Goal: Task Accomplishment & Management: Manage account settings

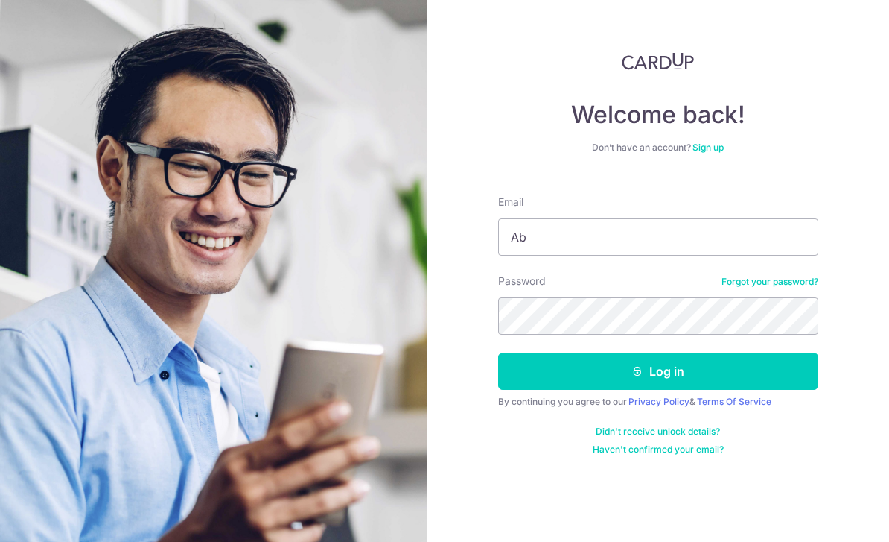
type input "A"
type input "abigailsueann@gmail.com"
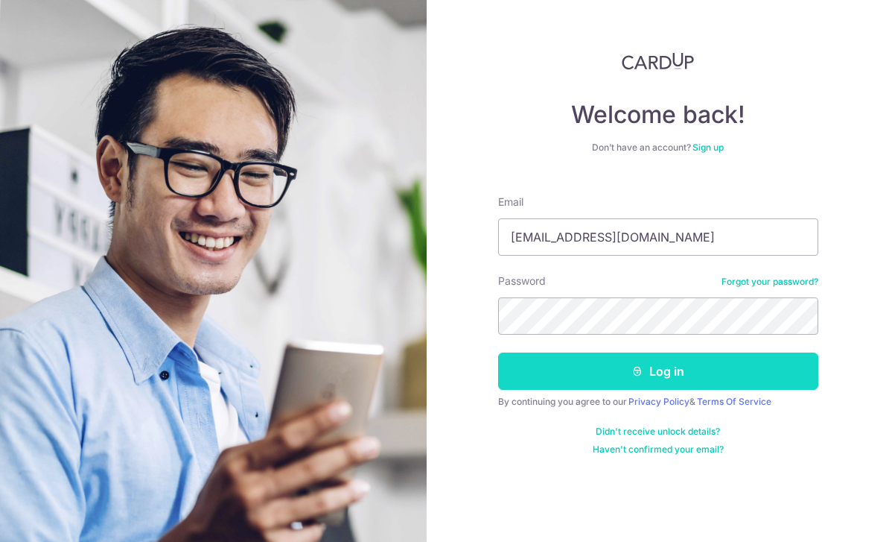
click at [711, 363] on button "Log in" at bounding box center [658, 370] width 320 height 37
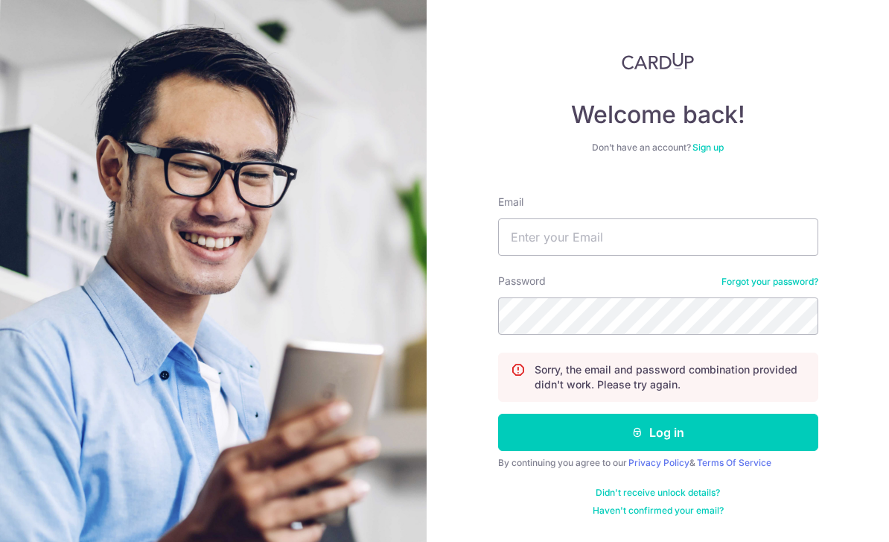
click at [786, 282] on link "Forgot your password?" at bounding box center [770, 282] width 97 height 12
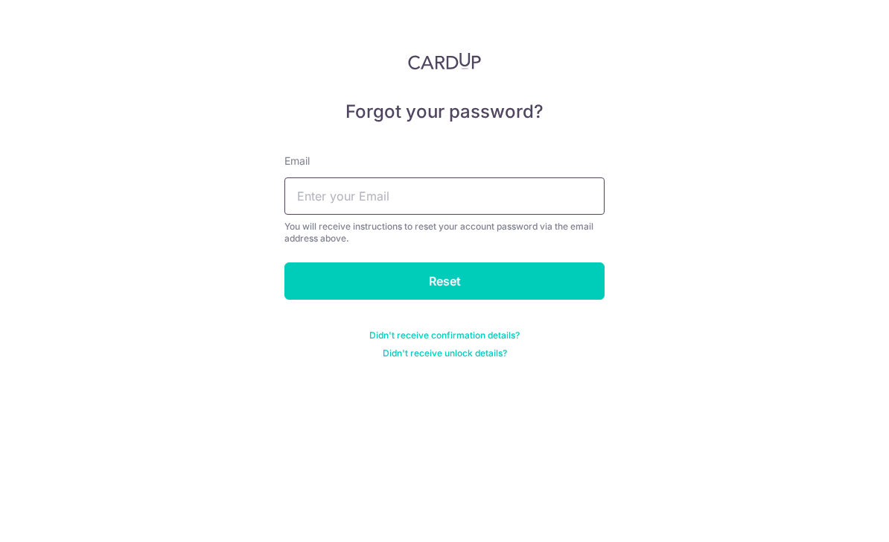
click at [540, 197] on input "text" at bounding box center [445, 195] width 320 height 37
type input "A"
type input "abigailsueann"
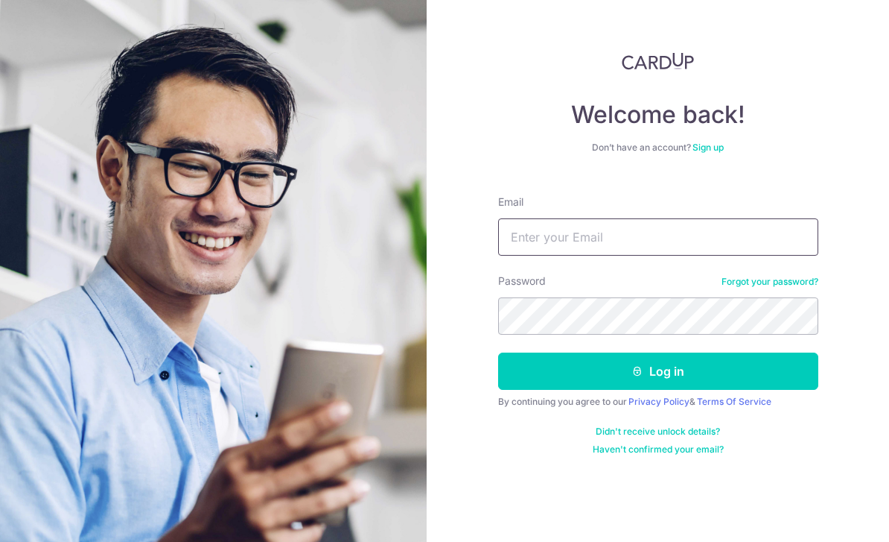
click at [710, 230] on input "Email" at bounding box center [658, 236] width 320 height 37
type input "A"
type input "[EMAIL_ADDRESS][DOMAIN_NAME]"
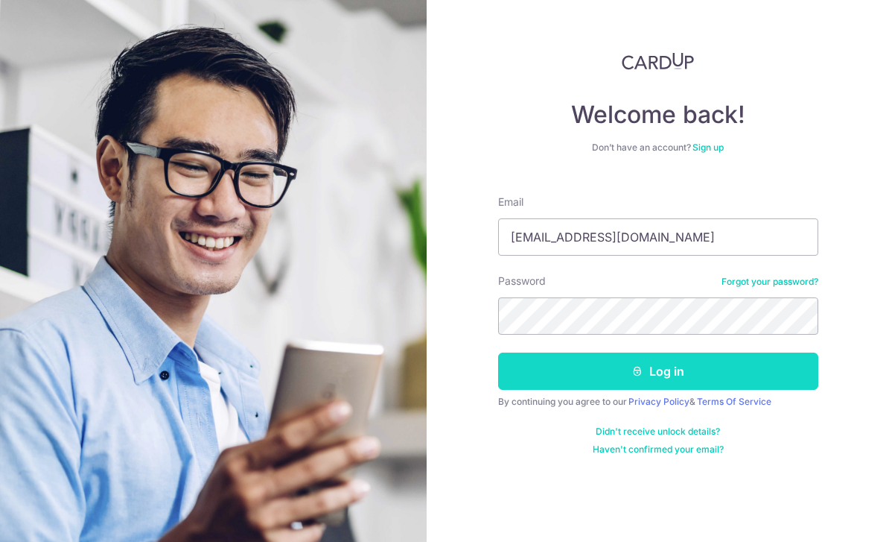
click at [700, 368] on button "Log in" at bounding box center [658, 370] width 320 height 37
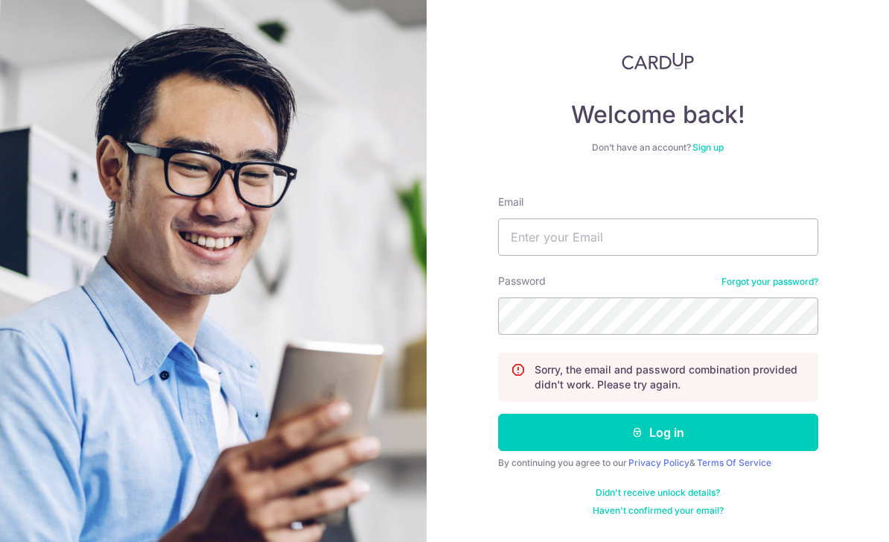
click at [761, 279] on link "Forgot your password?" at bounding box center [770, 282] width 97 height 12
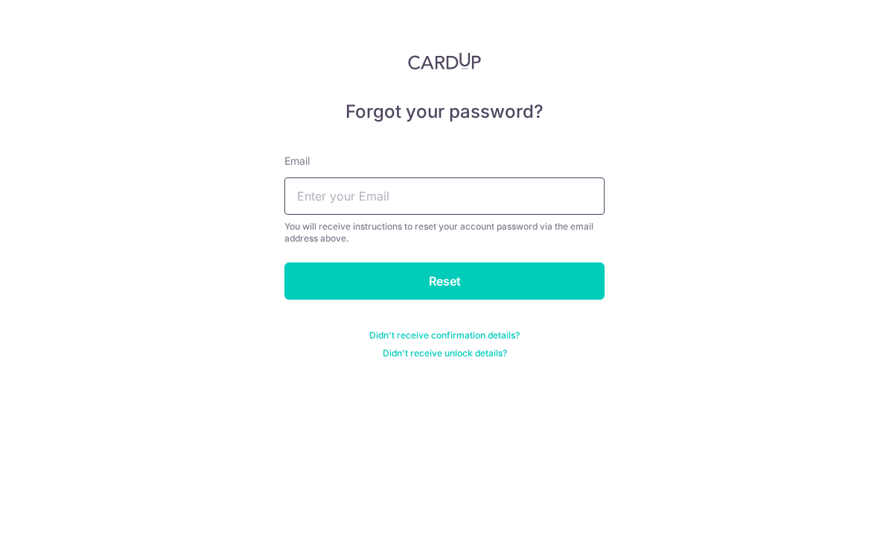
click at [530, 203] on input "text" at bounding box center [445, 195] width 320 height 37
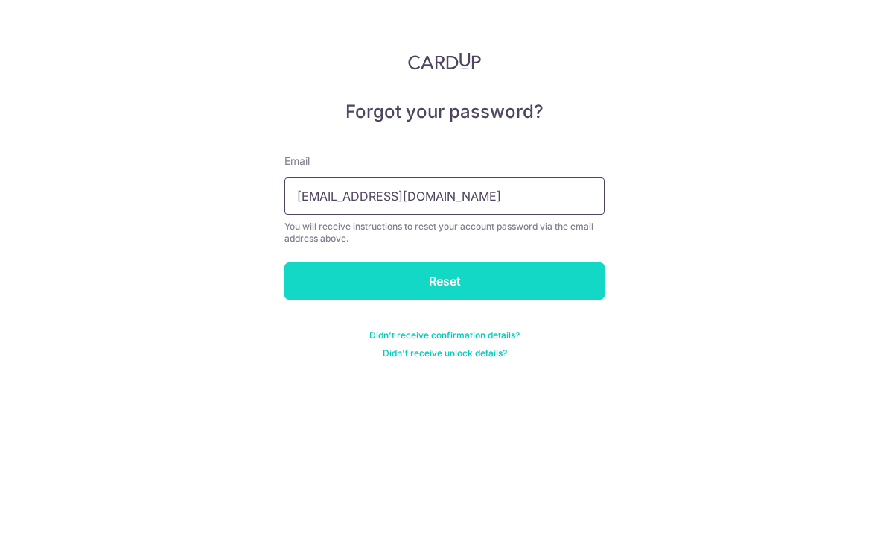
type input "abigailsueann@gmail.com"
click at [543, 286] on input "Reset" at bounding box center [445, 280] width 320 height 37
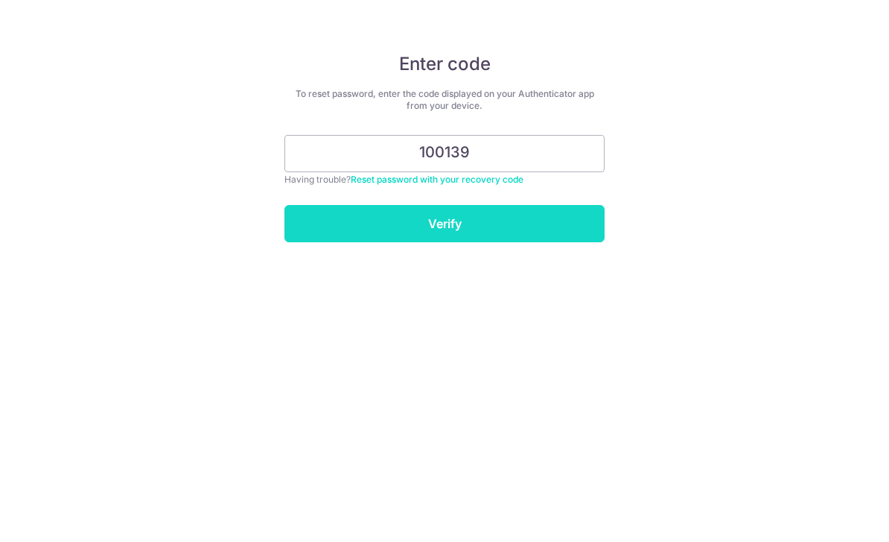
type input "100139"
click at [512, 210] on input "Verify" at bounding box center [445, 223] width 320 height 37
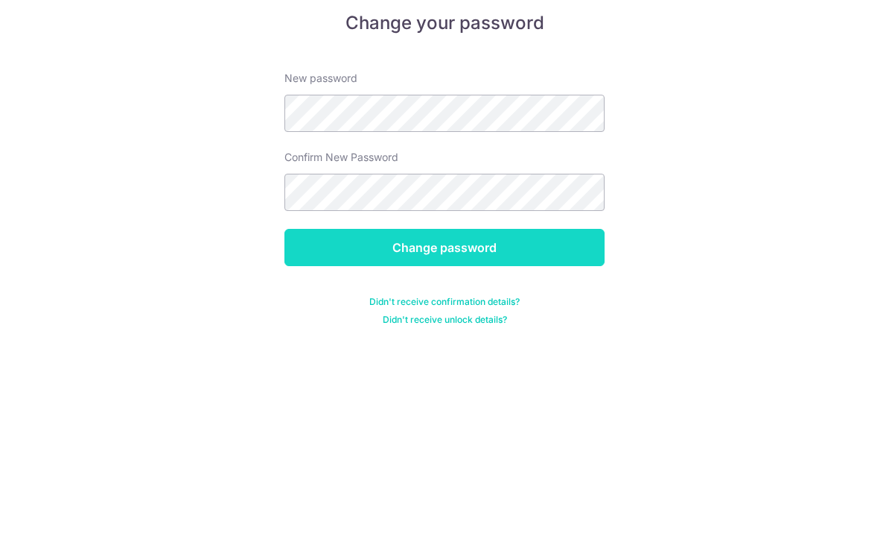
click at [536, 317] on input "Change password" at bounding box center [445, 335] width 320 height 37
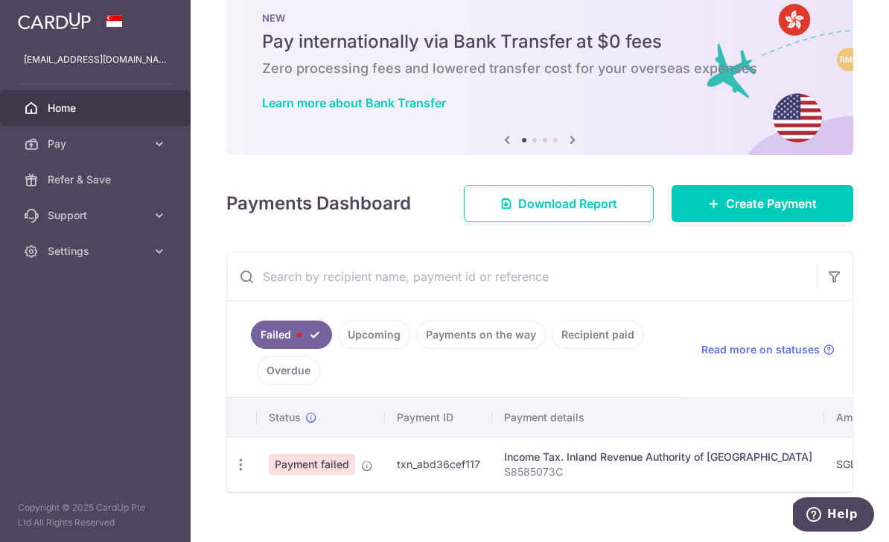
scroll to position [34, 0]
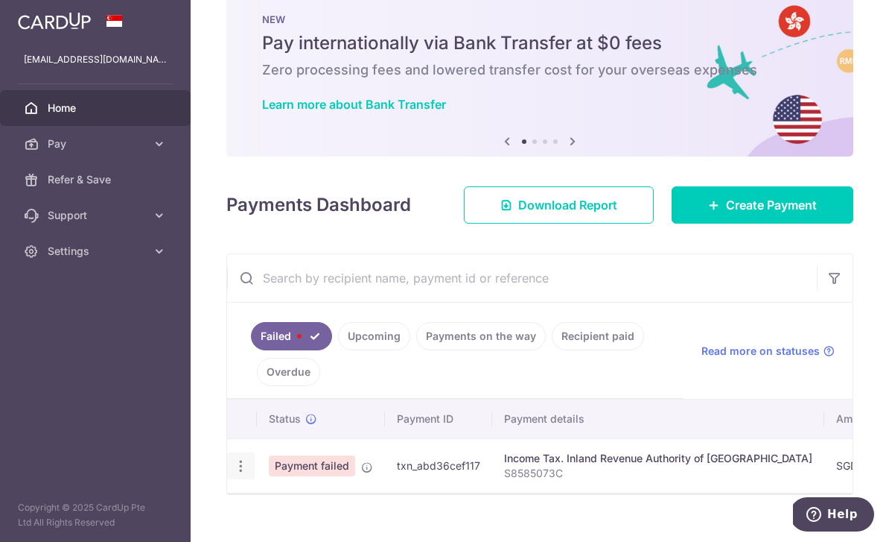
click at [233, 474] on icon "button" at bounding box center [241, 466] width 16 height 16
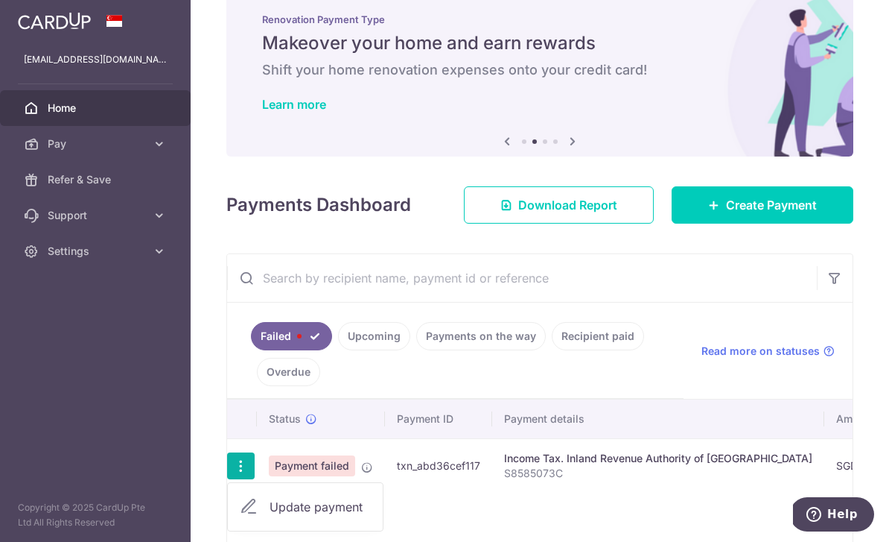
click at [270, 515] on span "Update payment" at bounding box center [320, 507] width 101 height 18
radio input "true"
type input "4,778.03"
type input "S8585073C"
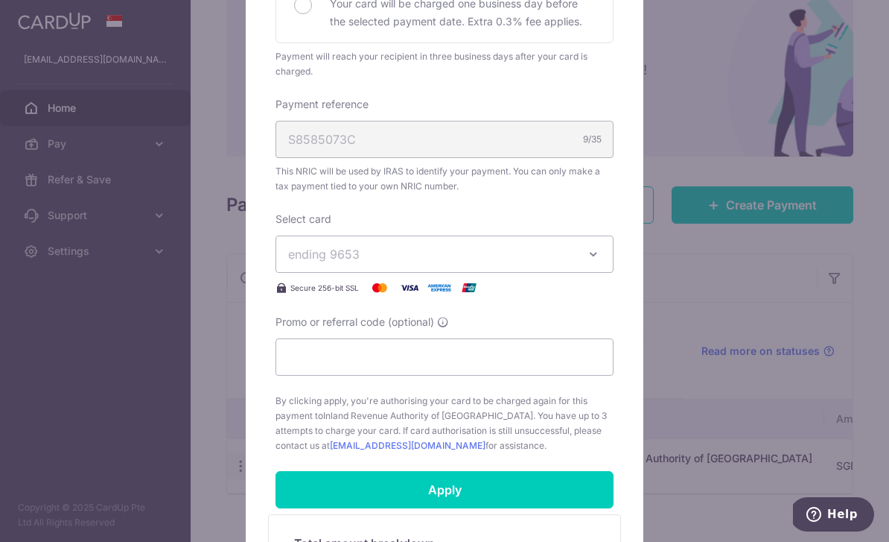
scroll to position [401, 0]
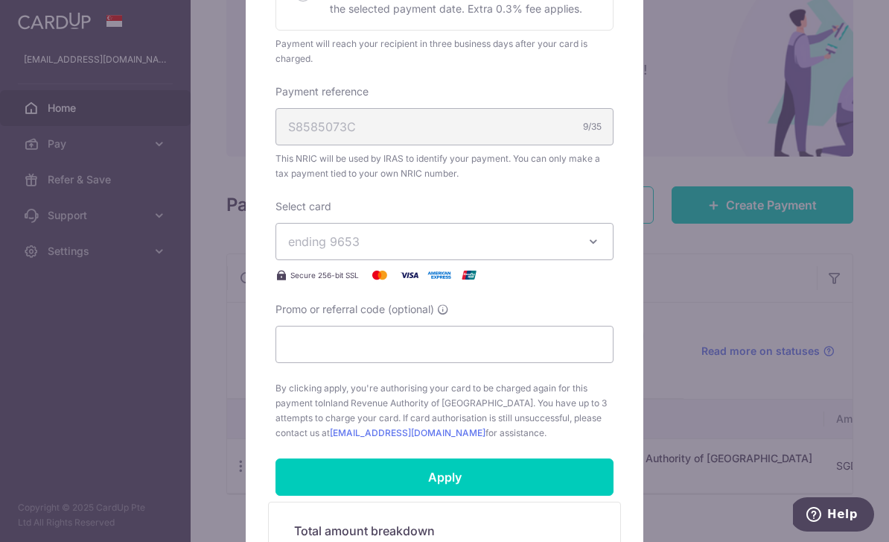
click at [597, 235] on icon "button" at bounding box center [593, 241] width 15 height 15
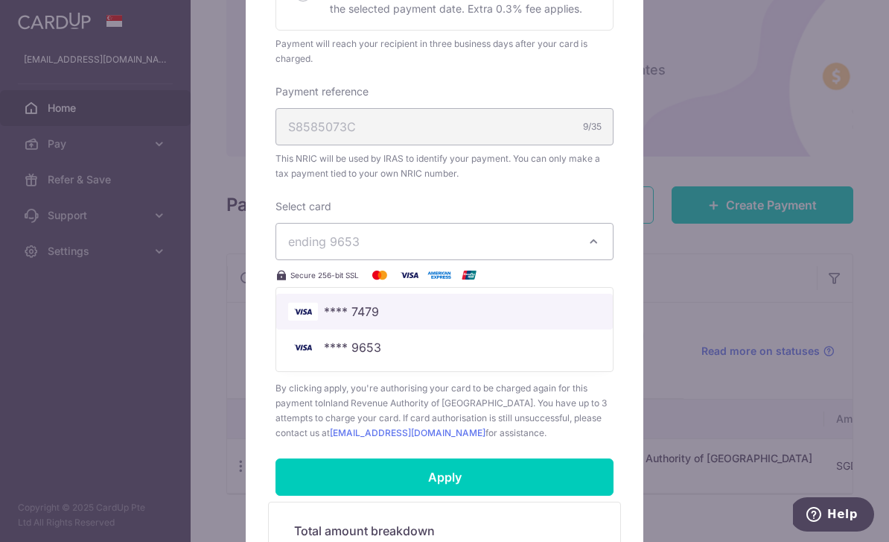
click at [537, 307] on span "**** 7479" at bounding box center [444, 311] width 313 height 18
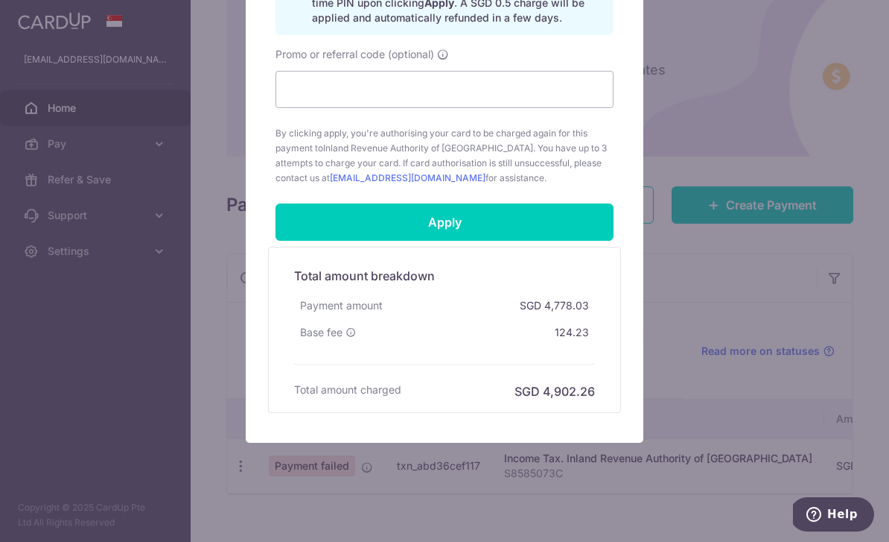
scroll to position [739, 0]
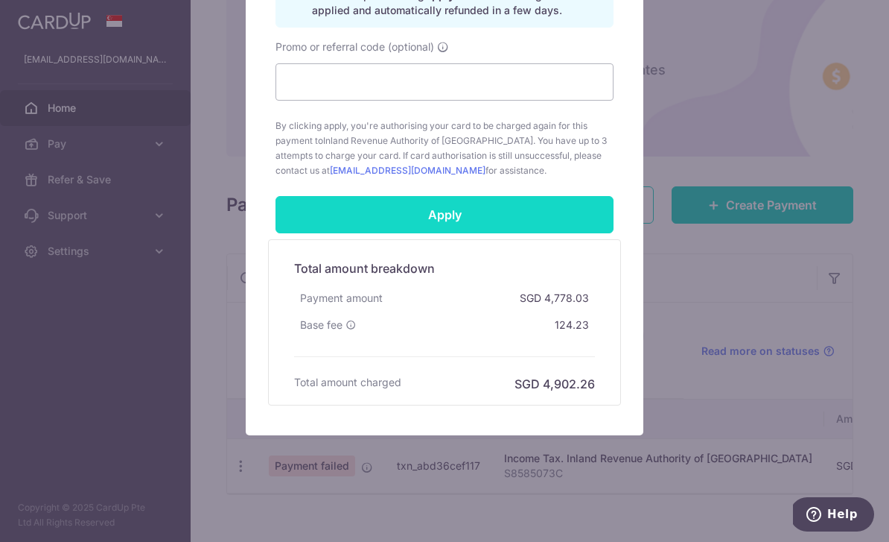
click at [505, 223] on input "Apply" at bounding box center [445, 214] width 338 height 37
click at [454, 209] on input "Apply" at bounding box center [445, 214] width 338 height 37
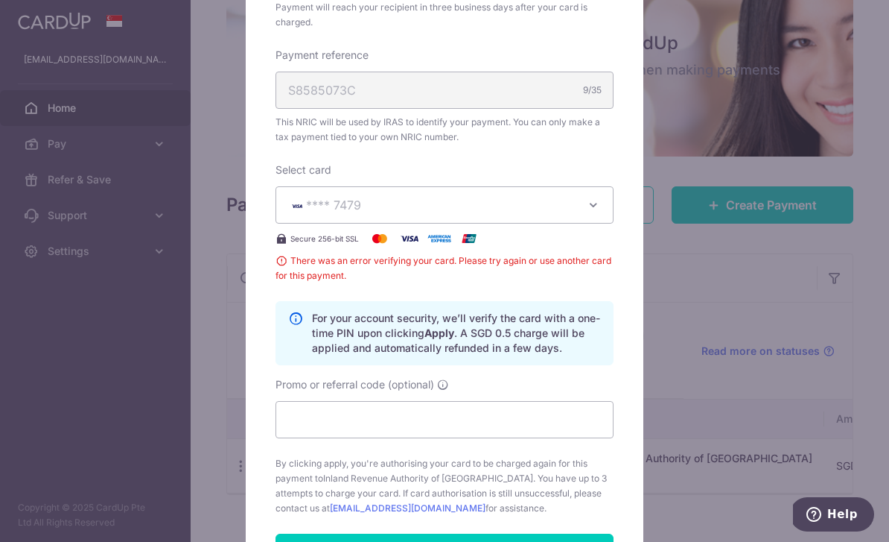
click at [602, 319] on div "For your account security, we’ll verify the card with a one-time PIN upon click…" at bounding box center [445, 333] width 338 height 64
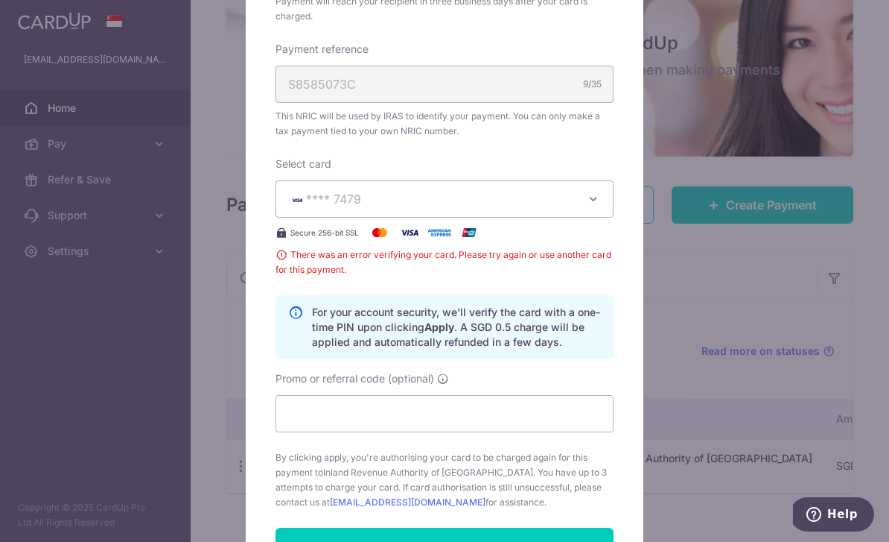
scroll to position [444, 0]
click at [584, 197] on button "**** 7479" at bounding box center [445, 198] width 338 height 37
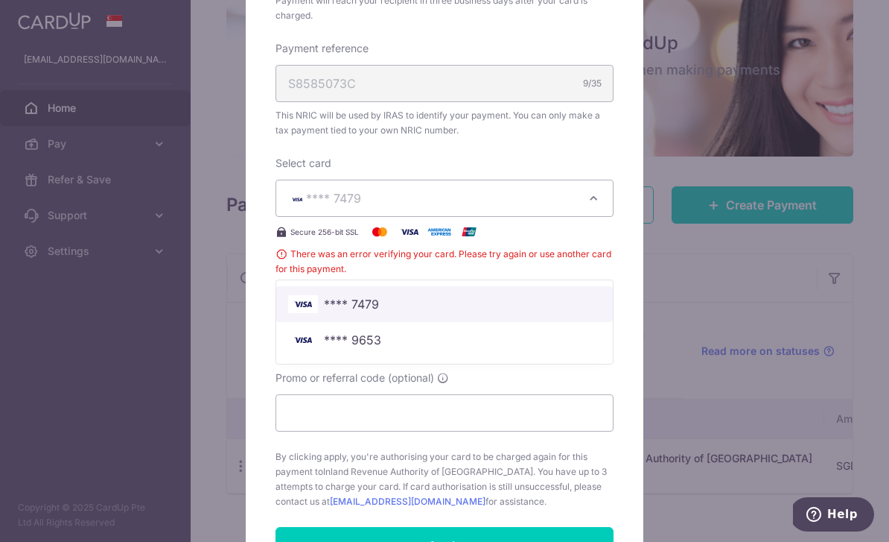
click at [531, 308] on span "**** 7479" at bounding box center [444, 304] width 313 height 18
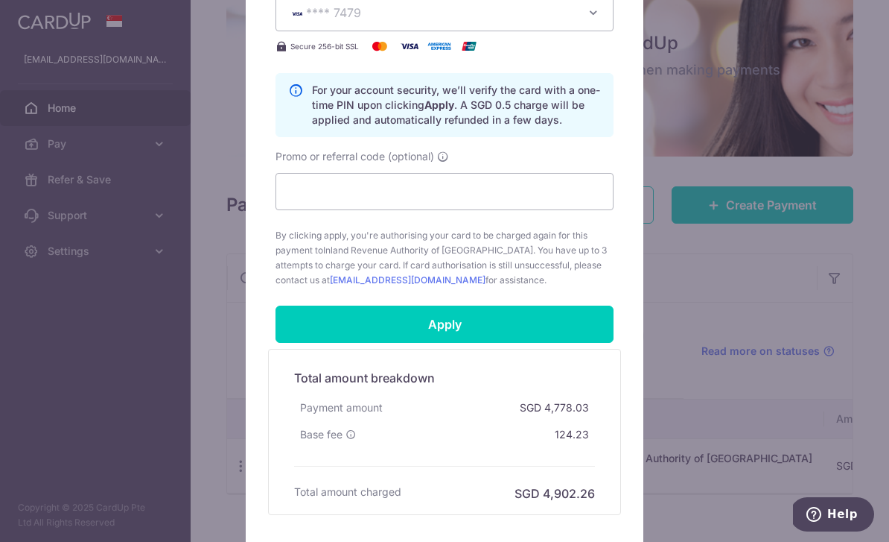
scroll to position [636, 0]
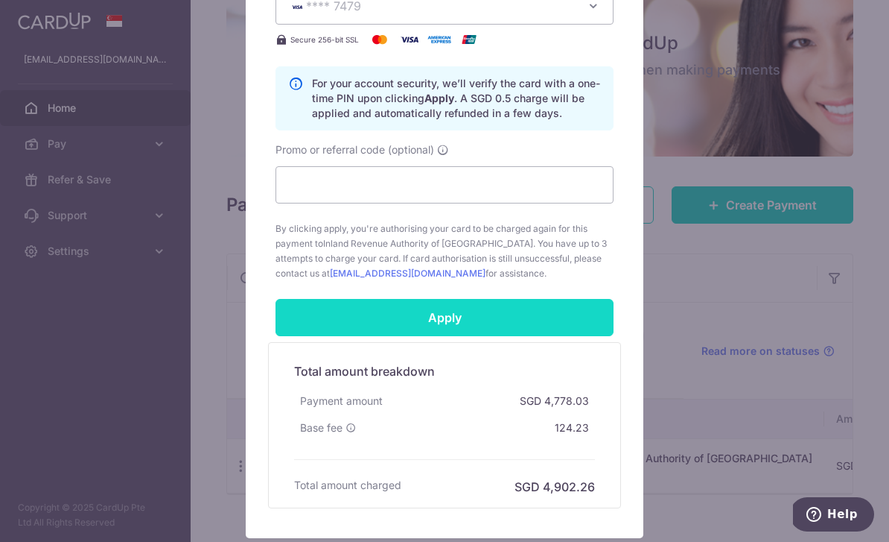
click at [483, 309] on input "Apply" at bounding box center [445, 317] width 338 height 37
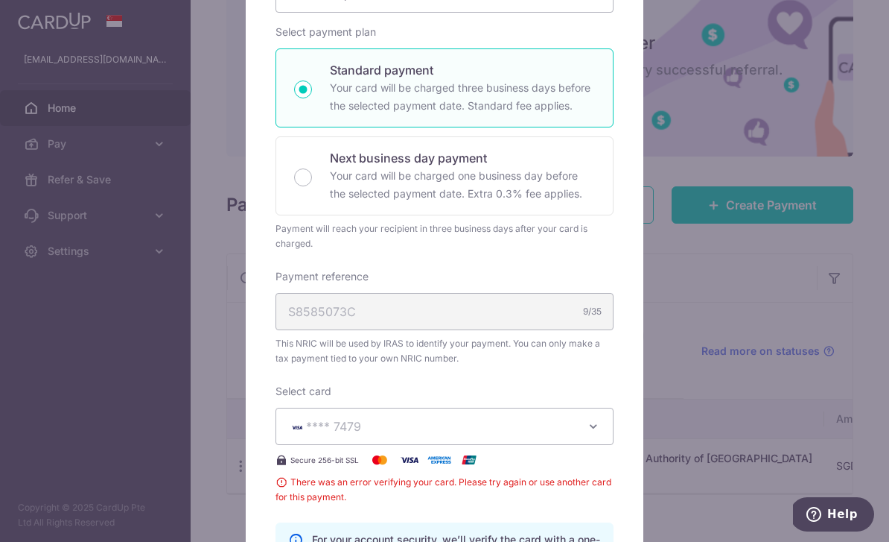
scroll to position [242, 0]
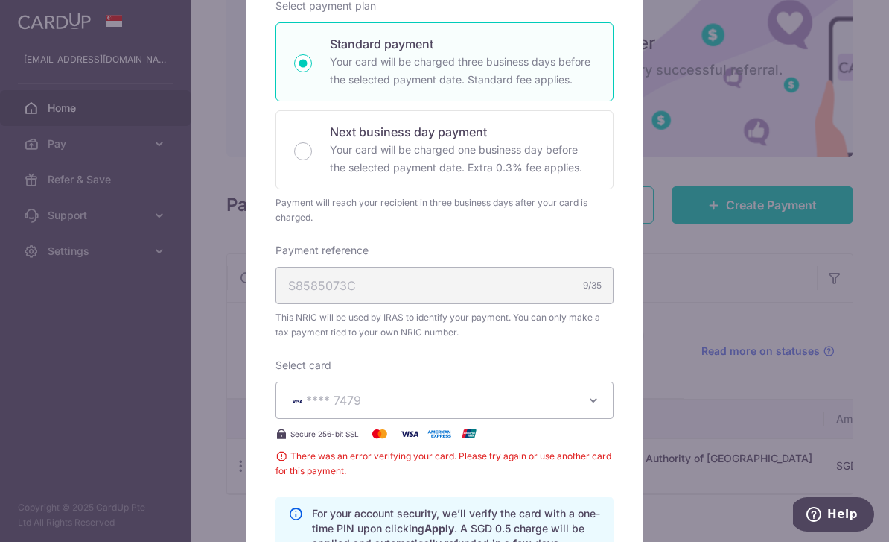
click at [577, 403] on button "**** 7479" at bounding box center [445, 399] width 338 height 37
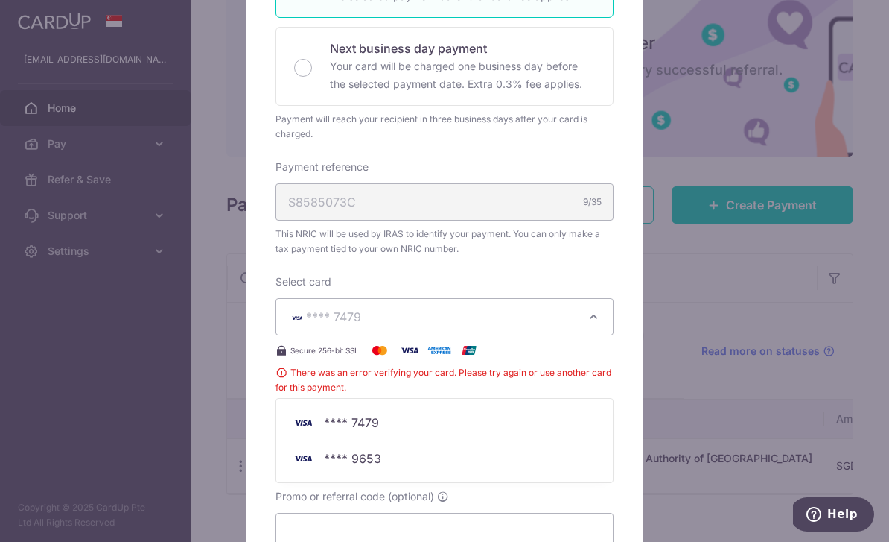
scroll to position [333, 0]
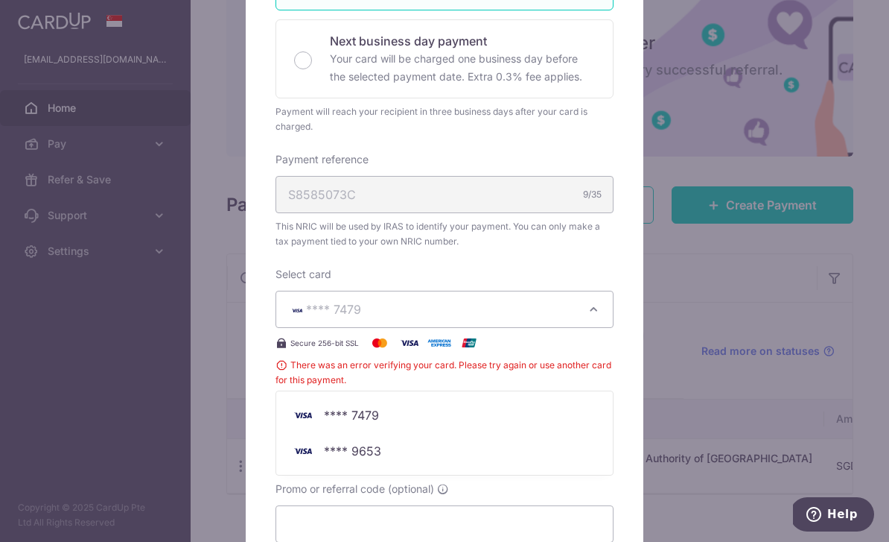
click at [594, 305] on div at bounding box center [444, 325] width 399 height 1103
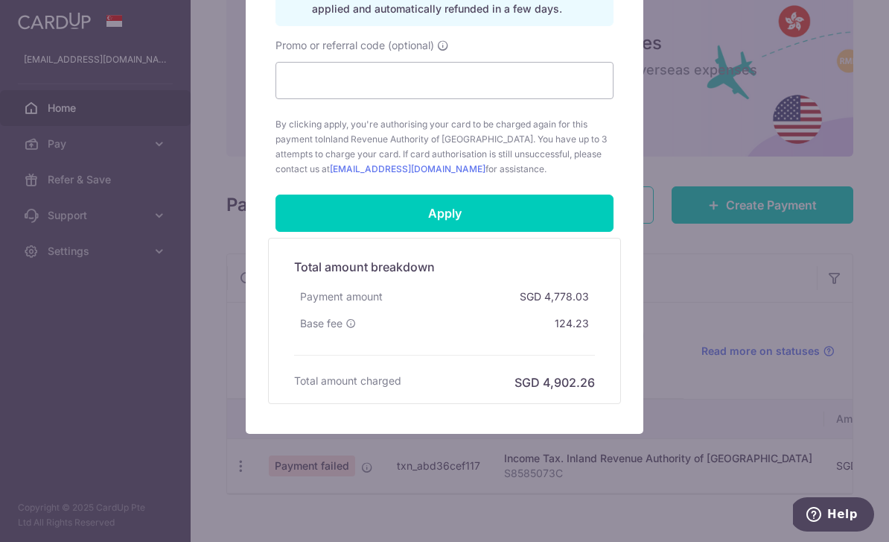
scroll to position [776, 0]
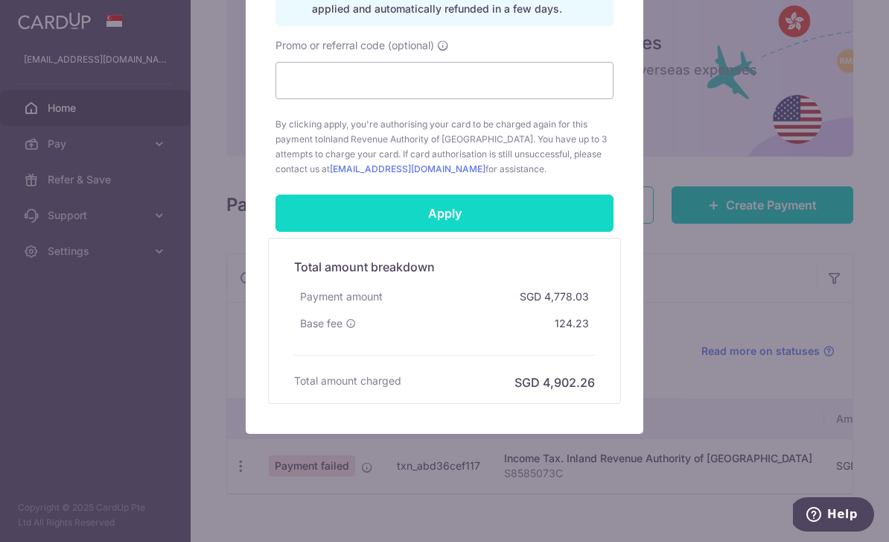
click at [468, 205] on input "Apply" at bounding box center [445, 212] width 338 height 37
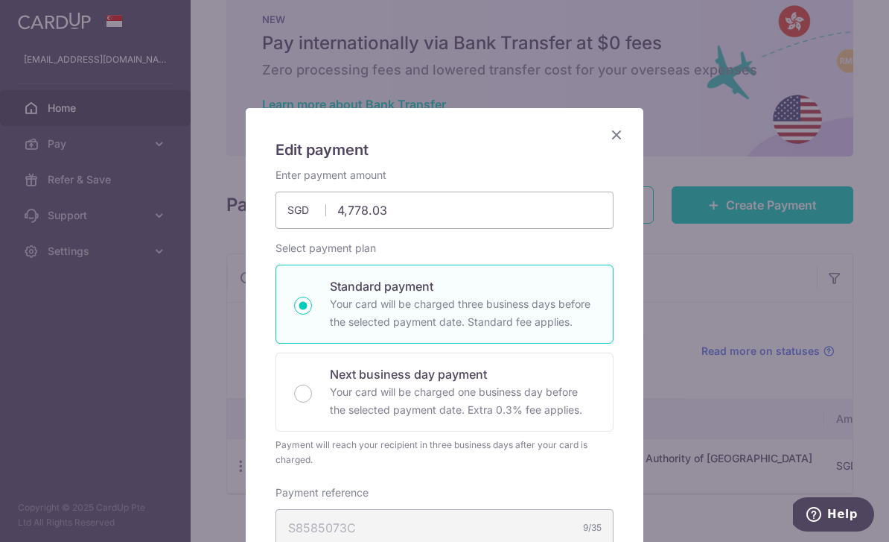
scroll to position [0, 0]
click at [619, 134] on icon "Close" at bounding box center [617, 134] width 18 height 19
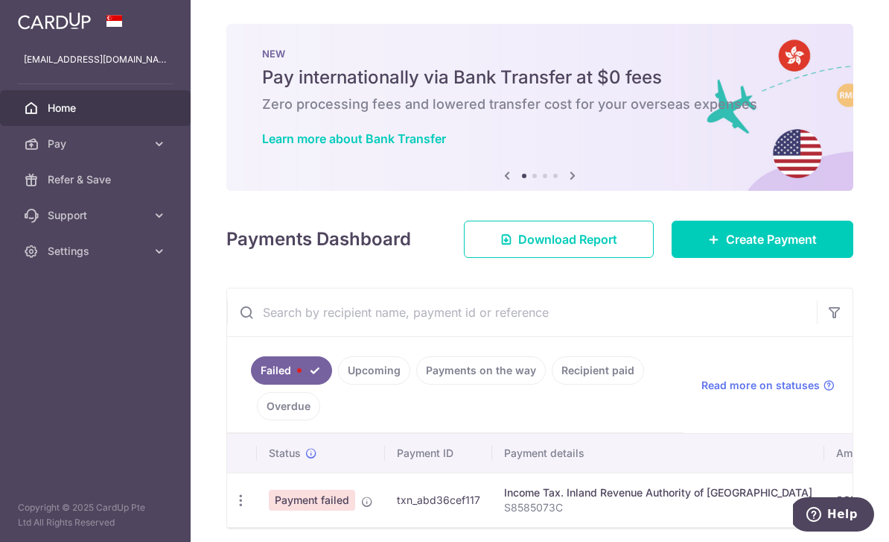
click at [0, 0] on icon "button" at bounding box center [0, 0] width 0 height 0
click at [156, 142] on icon at bounding box center [159, 143] width 15 height 15
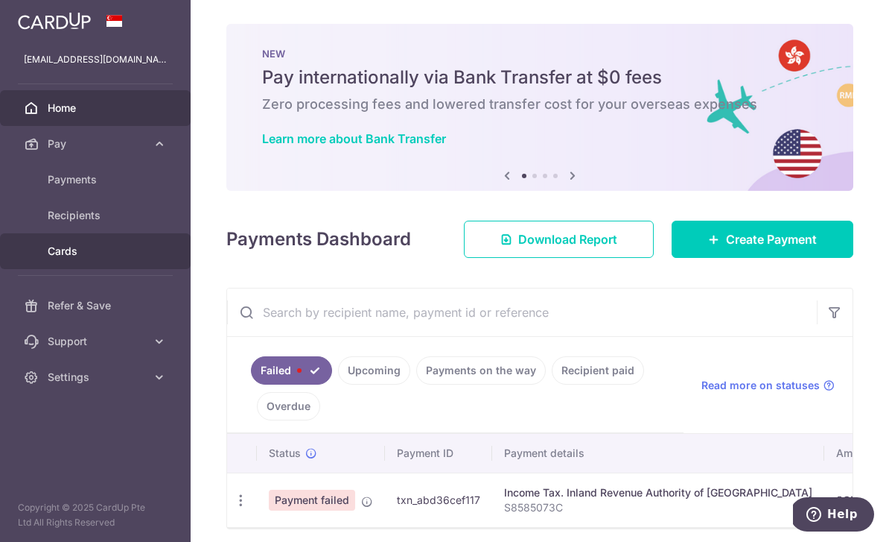
click at [126, 252] on span "Cards" at bounding box center [97, 251] width 98 height 15
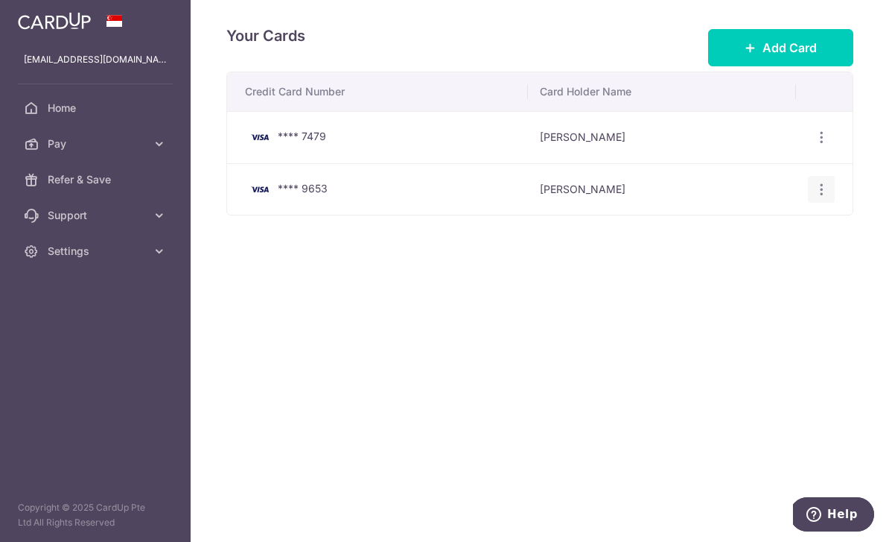
click at [825, 197] on icon "button" at bounding box center [822, 190] width 16 height 16
click at [751, 275] on span "Delete" at bounding box center [771, 266] width 101 height 18
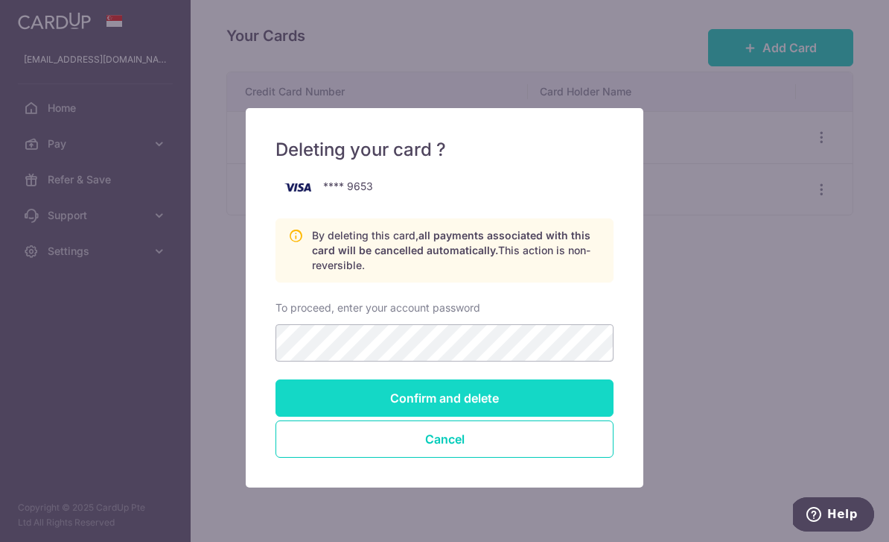
click at [531, 396] on input "Confirm and delete" at bounding box center [445, 397] width 338 height 37
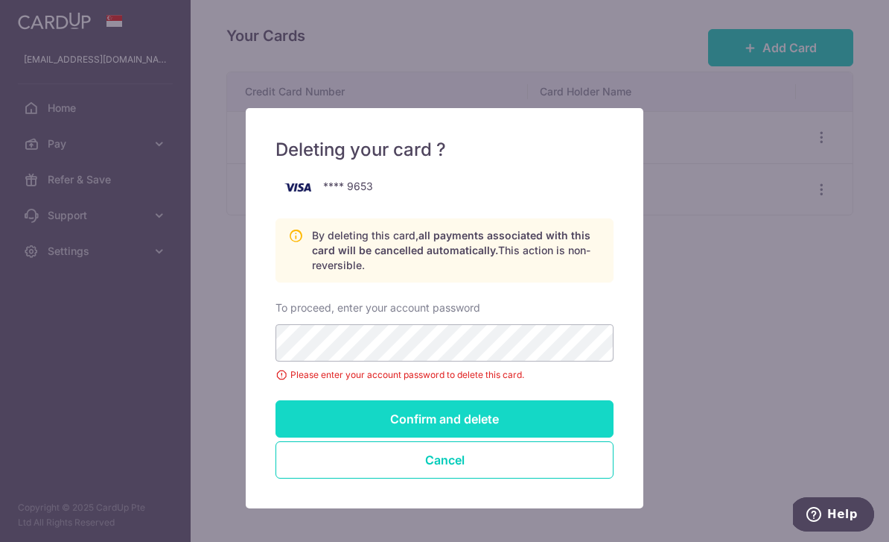
click at [497, 412] on input "Confirm and delete" at bounding box center [445, 418] width 338 height 37
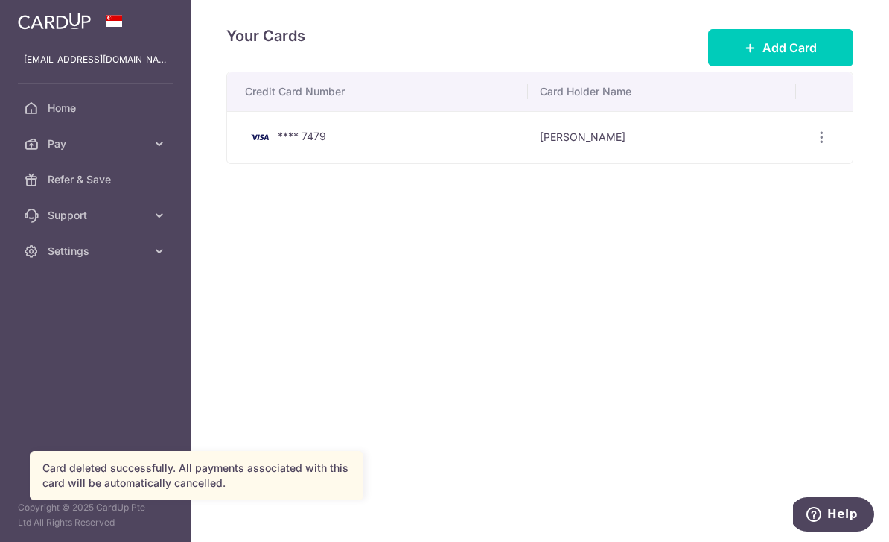
click at [528, 163] on td "[PERSON_NAME]" at bounding box center [662, 137] width 268 height 52
click at [278, 142] on span "**** 7479" at bounding box center [302, 136] width 48 height 13
click at [546, 163] on td "[PERSON_NAME]" at bounding box center [662, 137] width 268 height 52
click at [826, 145] on icon "button" at bounding box center [822, 138] width 16 height 16
click at [773, 188] on span "View/Edit" at bounding box center [771, 179] width 101 height 18
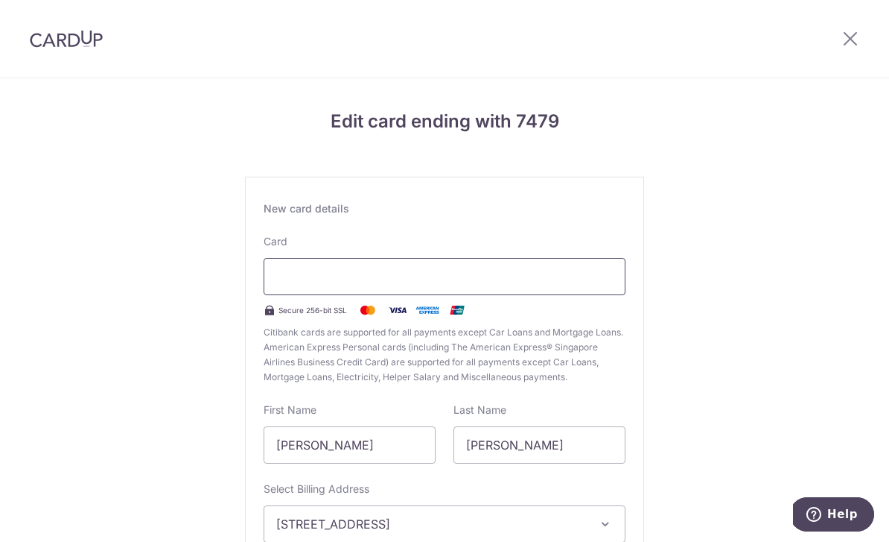
click at [393, 270] on div at bounding box center [445, 276] width 362 height 37
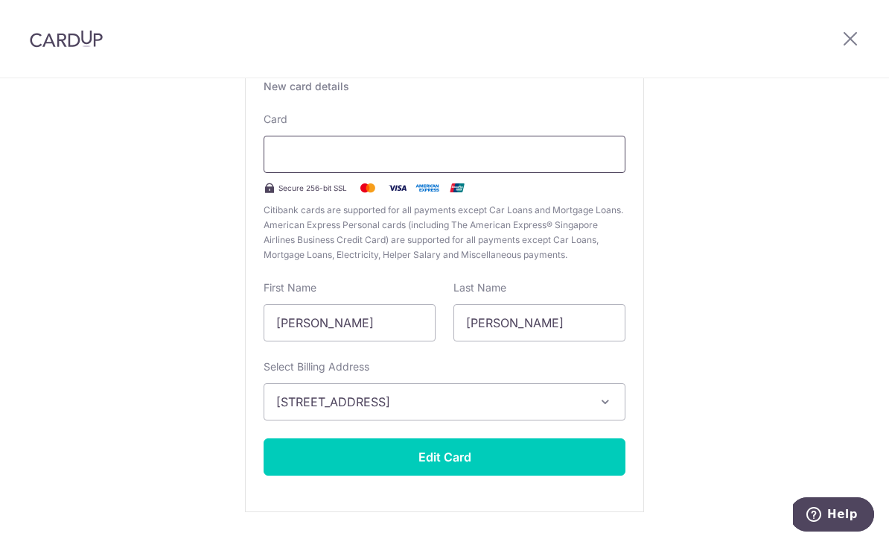
scroll to position [121, 0]
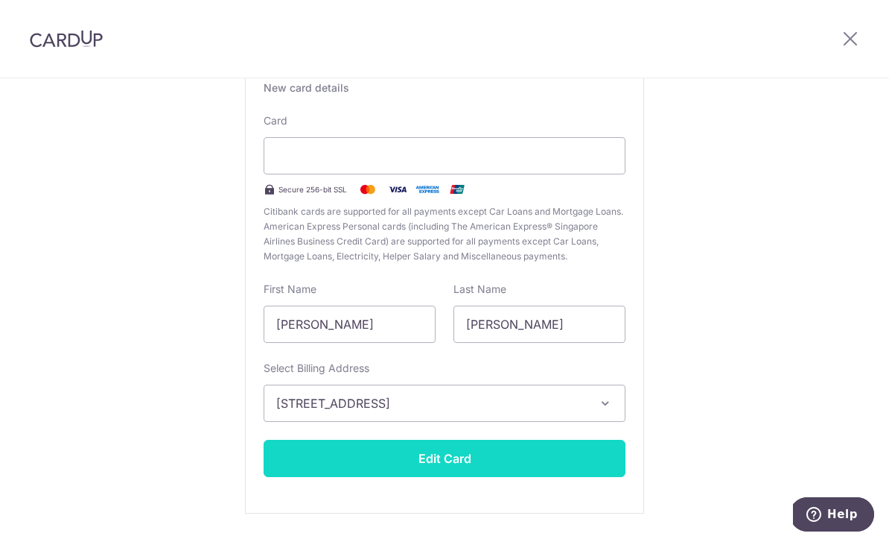
click at [518, 463] on button "Edit Card" at bounding box center [445, 457] width 362 height 37
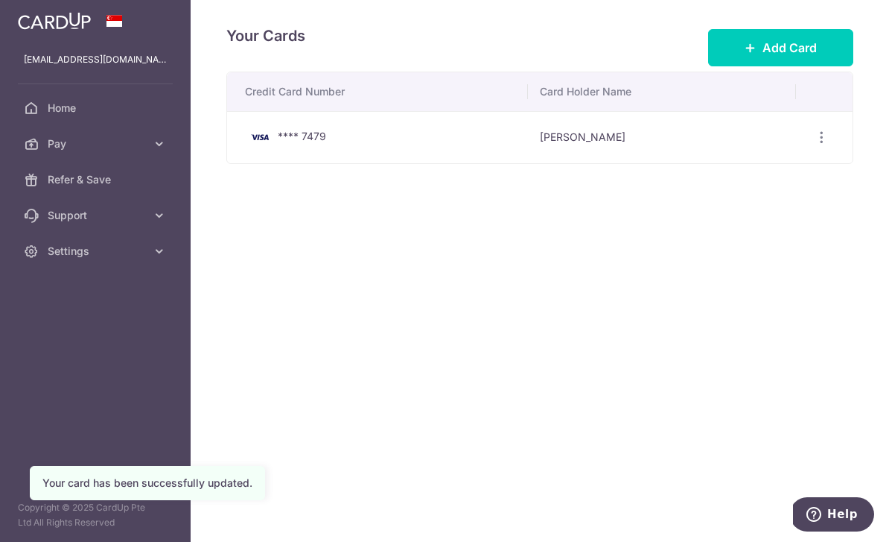
click at [0, 0] on icon "button" at bounding box center [0, 0] width 0 height 0
click at [100, 109] on span "Home" at bounding box center [97, 108] width 98 height 15
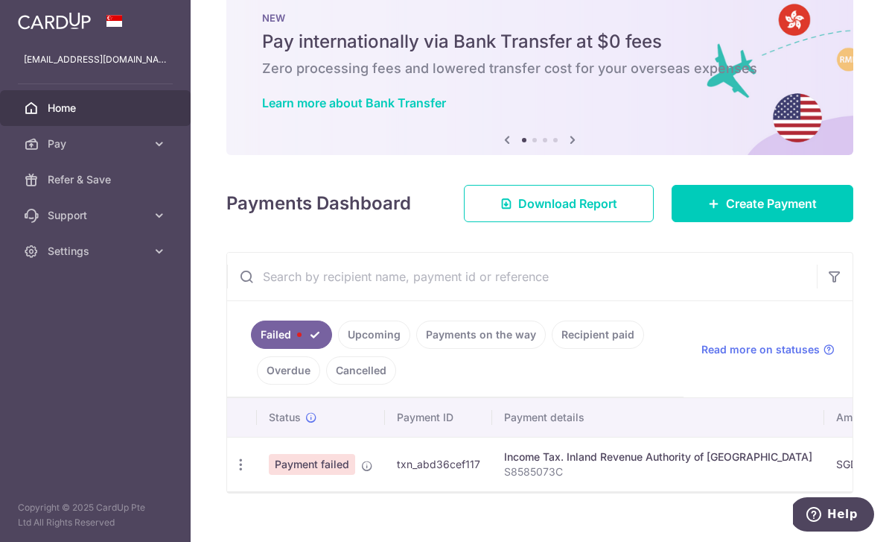
scroll to position [34, 0]
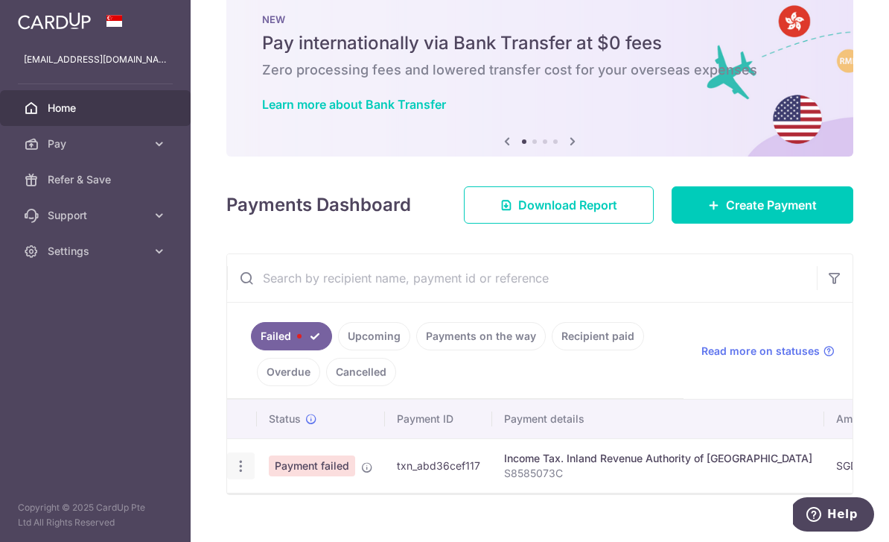
click at [233, 474] on icon "button" at bounding box center [241, 466] width 16 height 16
click at [270, 515] on span "Update payment" at bounding box center [320, 507] width 101 height 18
radio input "true"
type input "4,778.03"
type input "S8585073C"
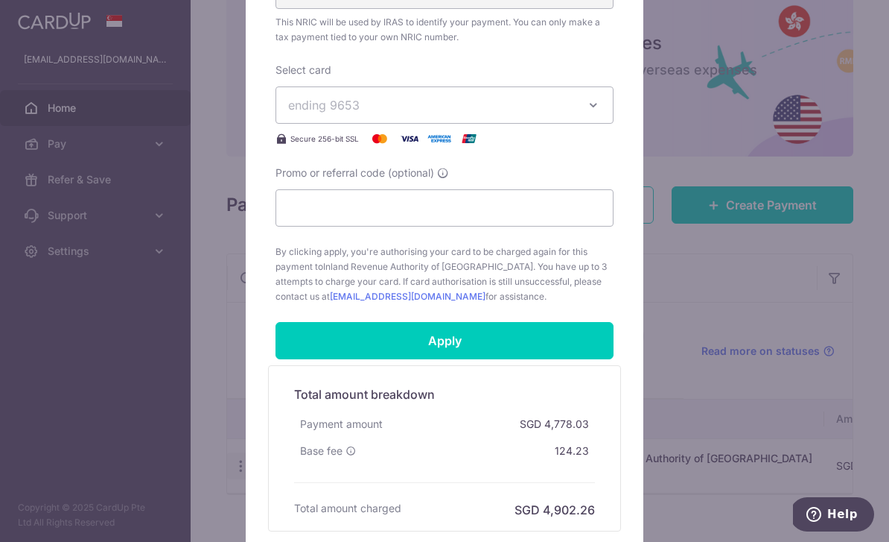
scroll to position [536, 0]
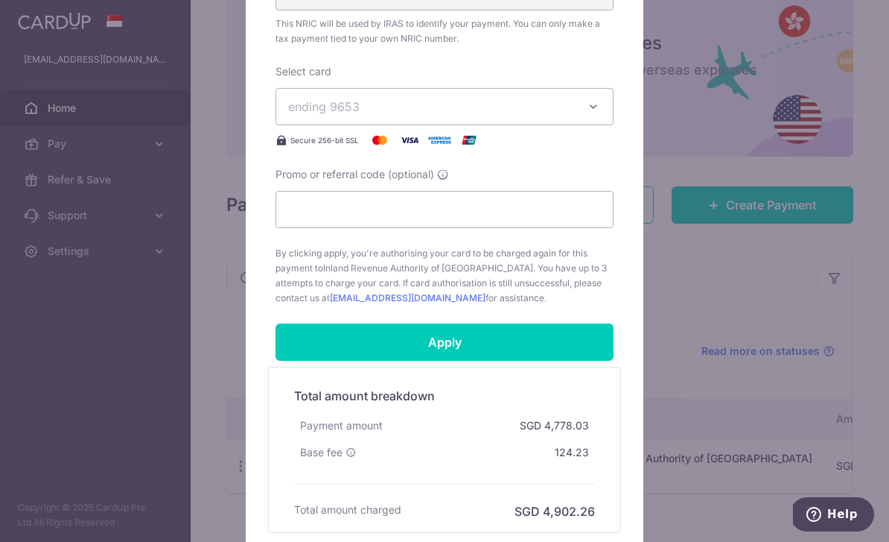
click at [594, 101] on icon "button" at bounding box center [593, 106] width 15 height 15
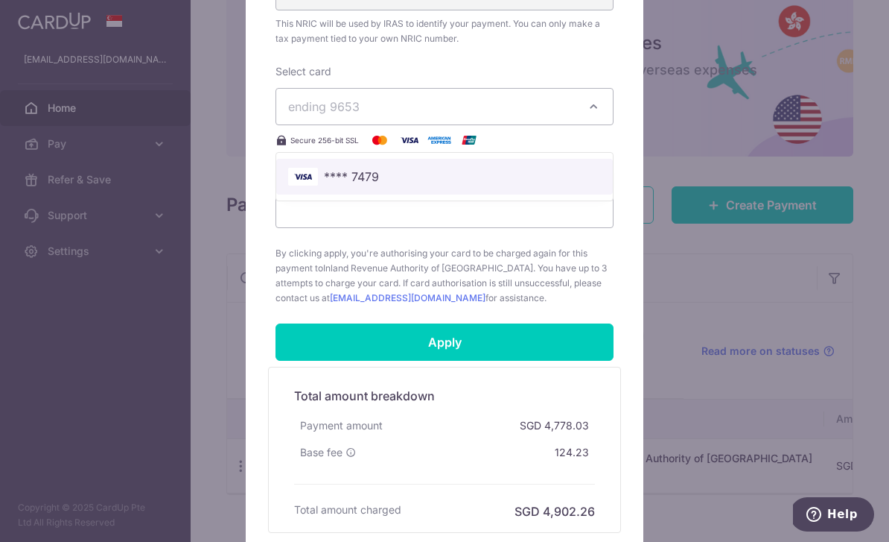
click at [571, 171] on span "**** 7479" at bounding box center [444, 177] width 313 height 18
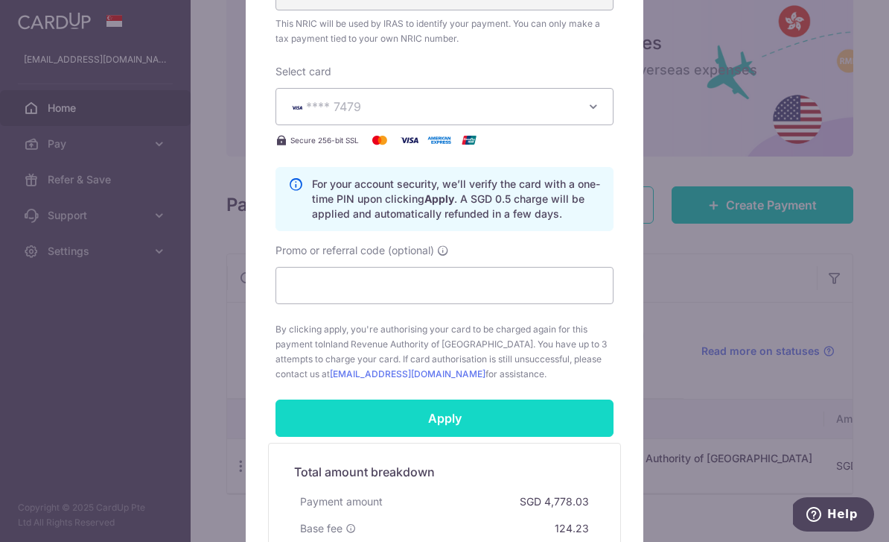
click at [486, 412] on input "Apply" at bounding box center [445, 417] width 338 height 37
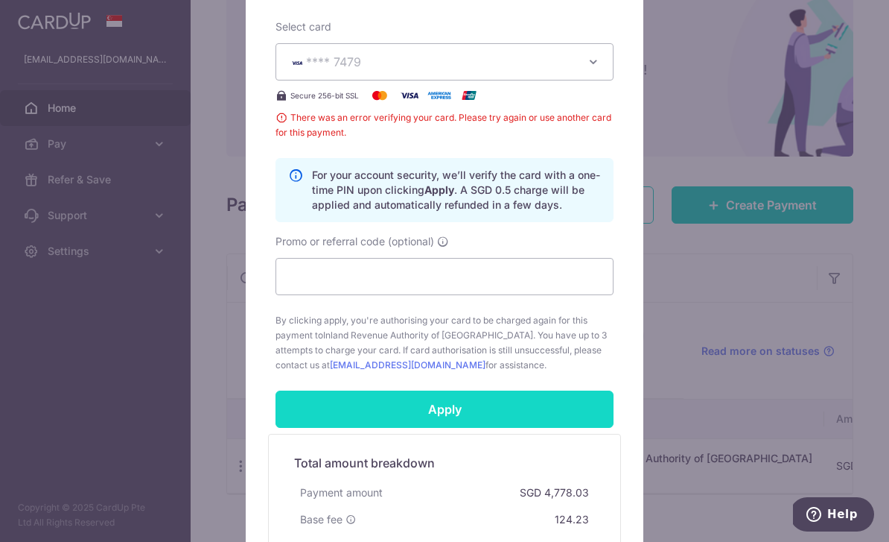
scroll to position [567, 0]
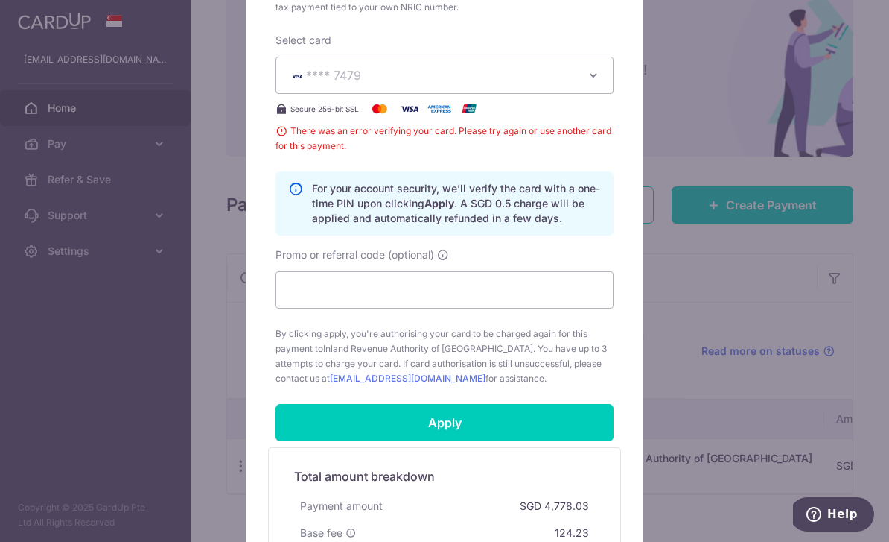
click at [597, 75] on icon "button" at bounding box center [593, 75] width 15 height 15
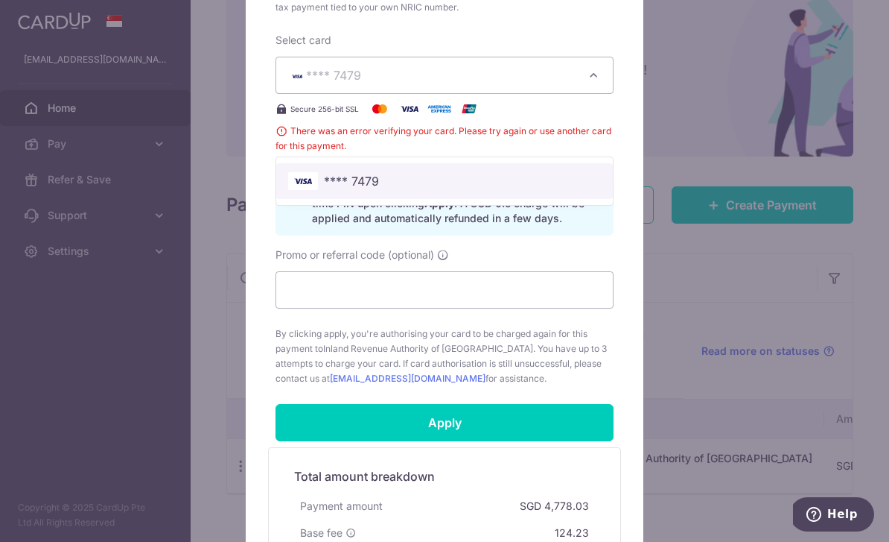
click at [562, 173] on span "**** 7479" at bounding box center [444, 181] width 313 height 18
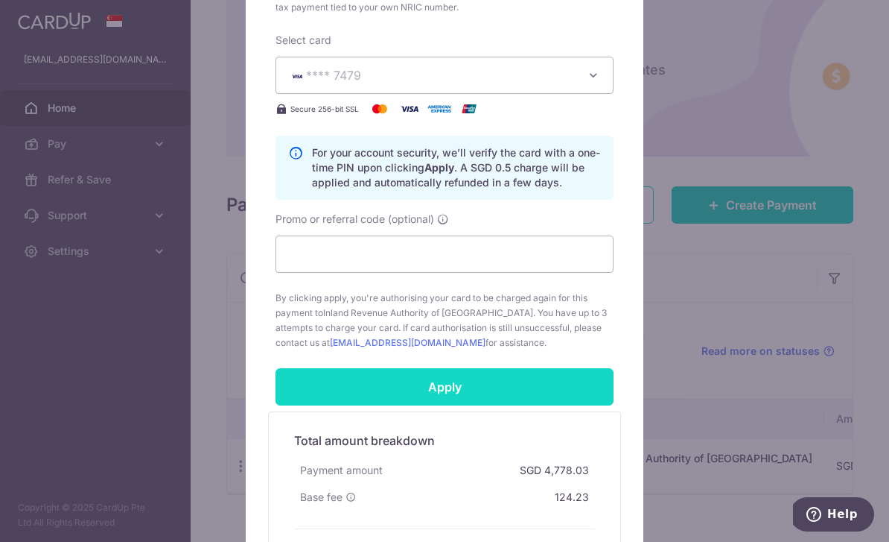
click at [436, 387] on input "Apply" at bounding box center [445, 386] width 338 height 37
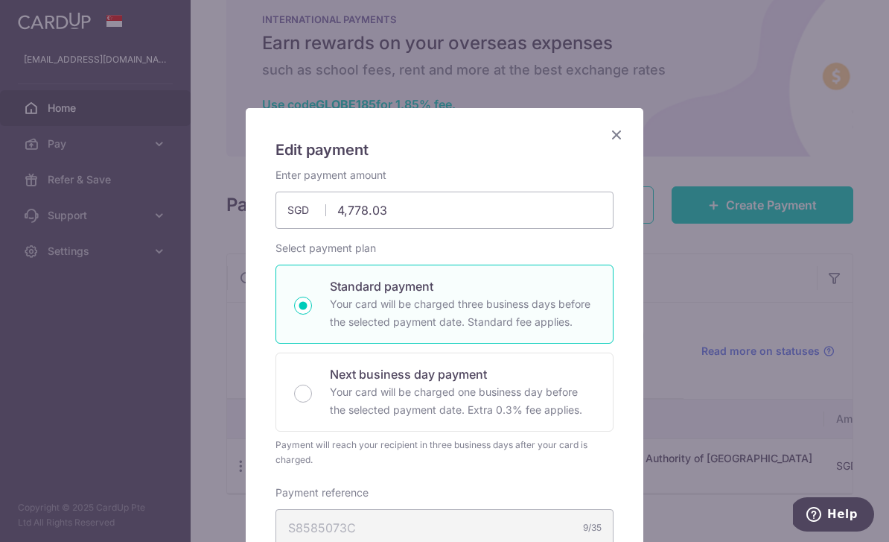
scroll to position [0, 0]
click at [618, 127] on icon "Close" at bounding box center [617, 134] width 18 height 19
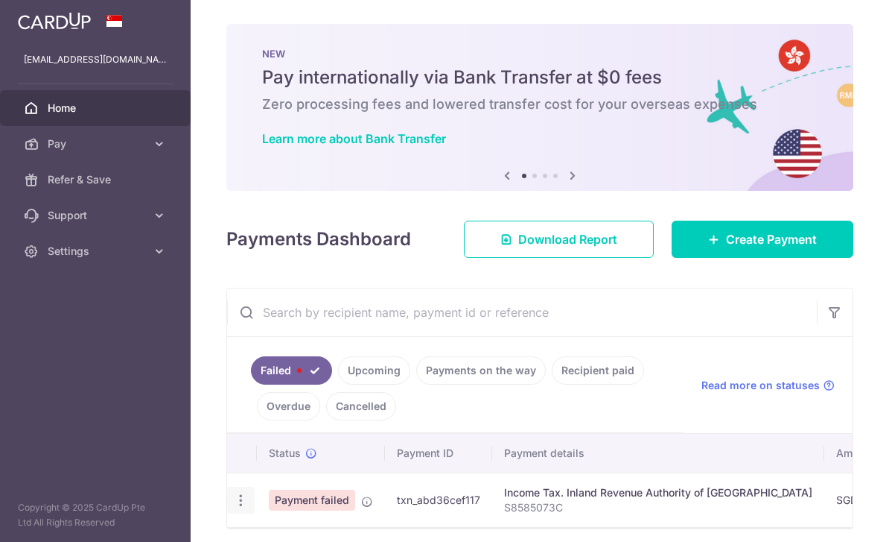
click at [233, 508] on icon "button" at bounding box center [241, 500] width 16 height 16
click at [41, 532] on div at bounding box center [444, 271] width 889 height 542
click at [233, 508] on icon "button" at bounding box center [241, 500] width 16 height 16
click at [48, 518] on div at bounding box center [444, 271] width 889 height 542
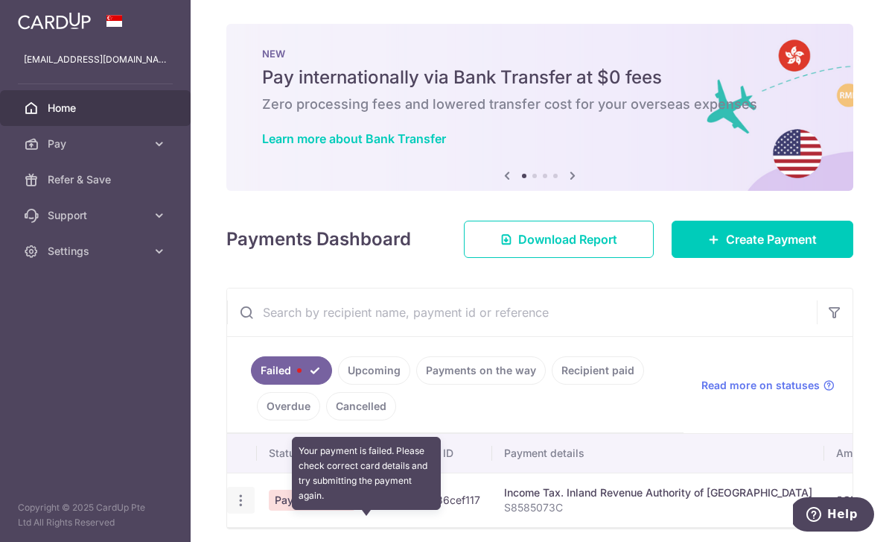
click at [361, 507] on icon at bounding box center [367, 501] width 12 height 12
click at [233, 508] on icon "button" at bounding box center [241, 500] width 16 height 16
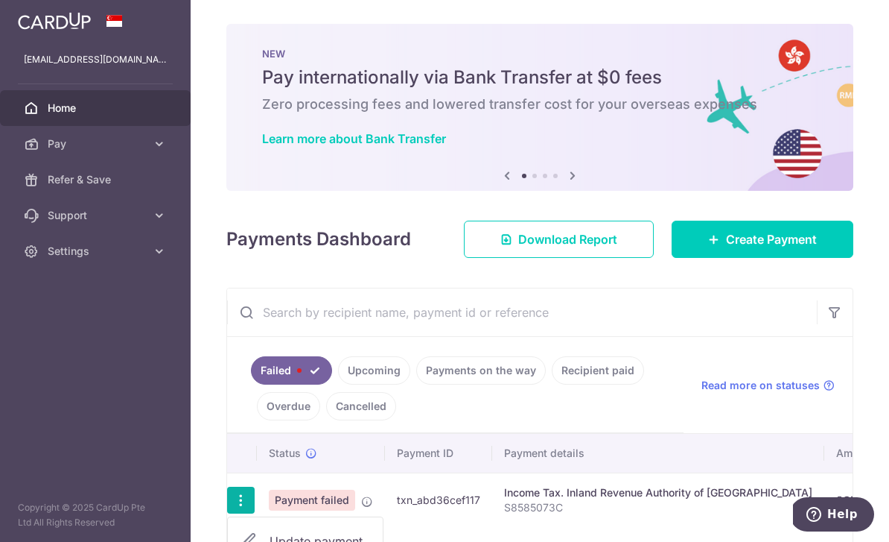
click at [48, 527] on div at bounding box center [444, 271] width 889 height 542
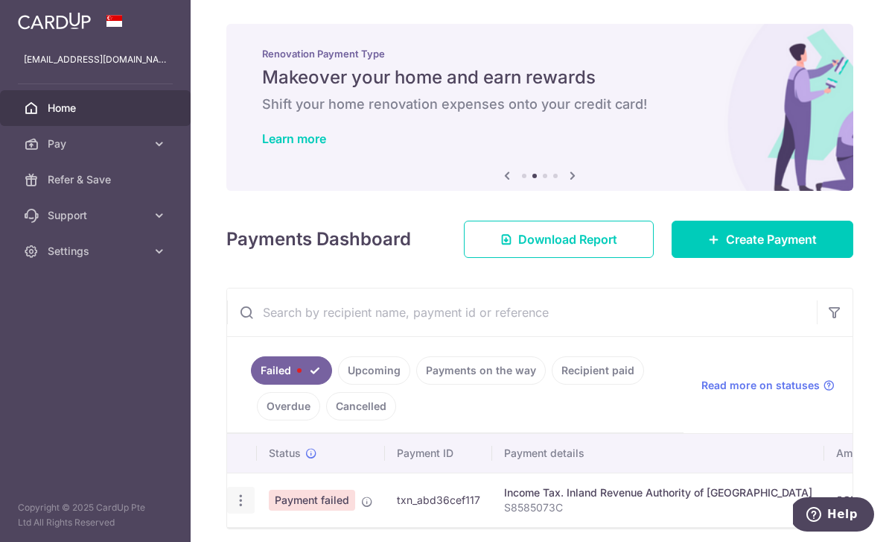
click at [233, 508] on icon "button" at bounding box center [241, 500] width 16 height 16
click at [191, 433] on div at bounding box center [444, 271] width 889 height 542
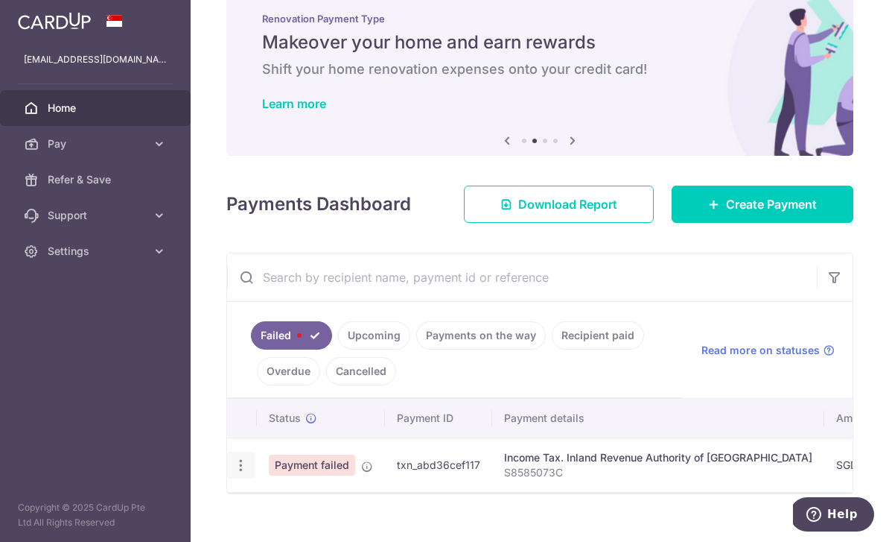
scroll to position [34, 0]
click at [233, 474] on icon "button" at bounding box center [241, 466] width 16 height 16
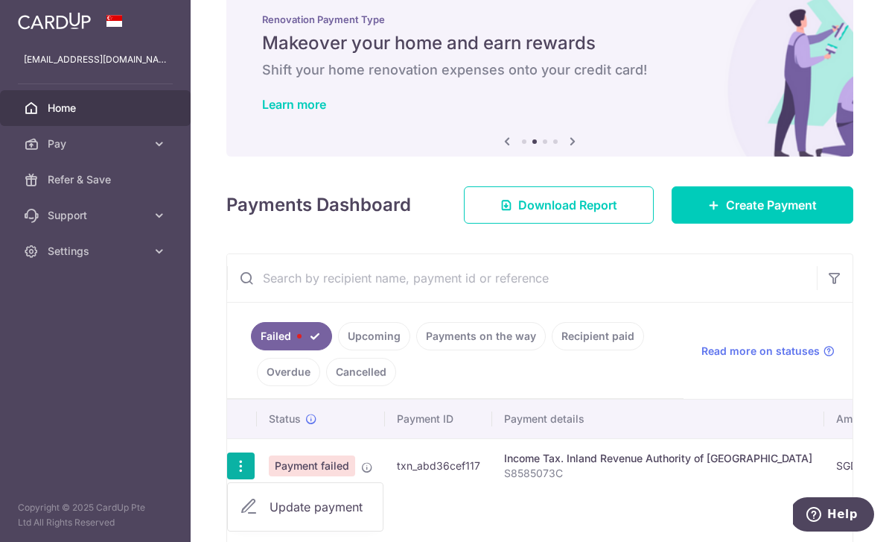
click at [270, 515] on span "Update payment" at bounding box center [320, 507] width 101 height 18
radio input "true"
type input "4,778.03"
type input "S8585073C"
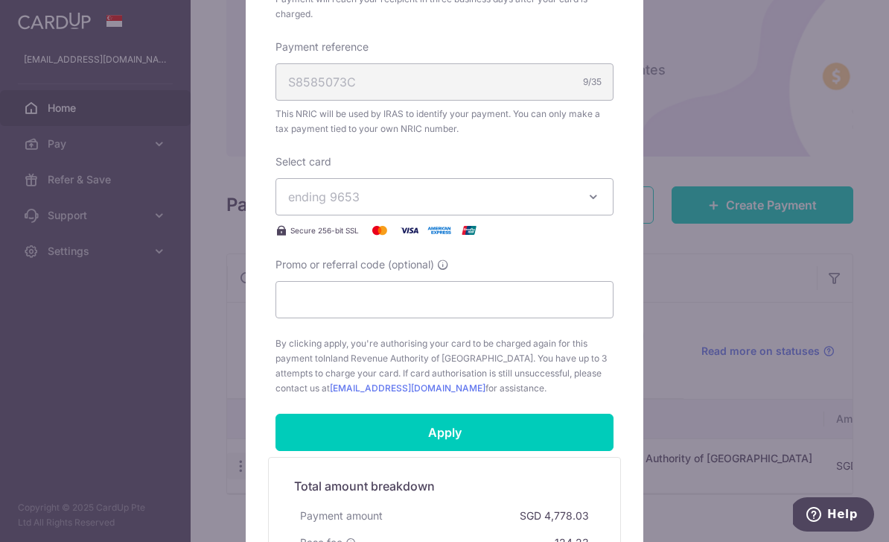
scroll to position [457, 0]
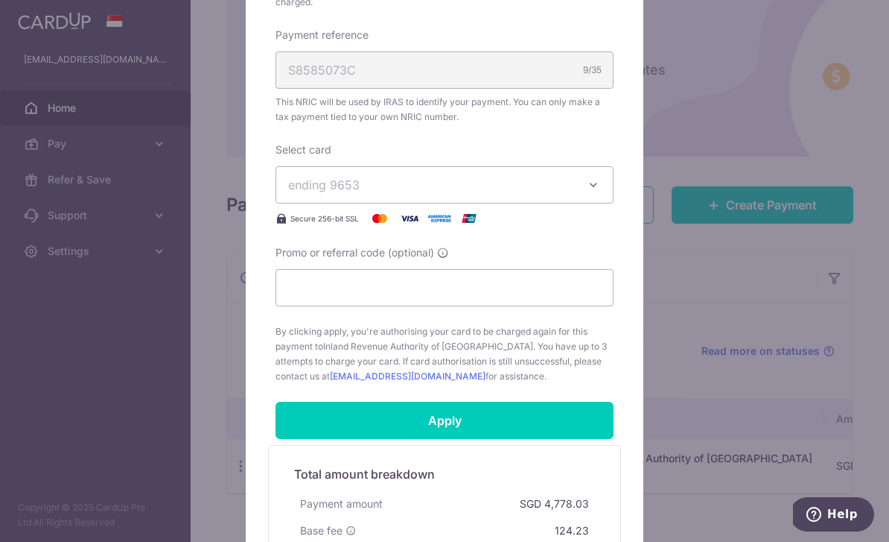
click at [606, 182] on button "ending 9653" at bounding box center [445, 184] width 338 height 37
click at [570, 252] on span "**** 7479" at bounding box center [444, 255] width 313 height 18
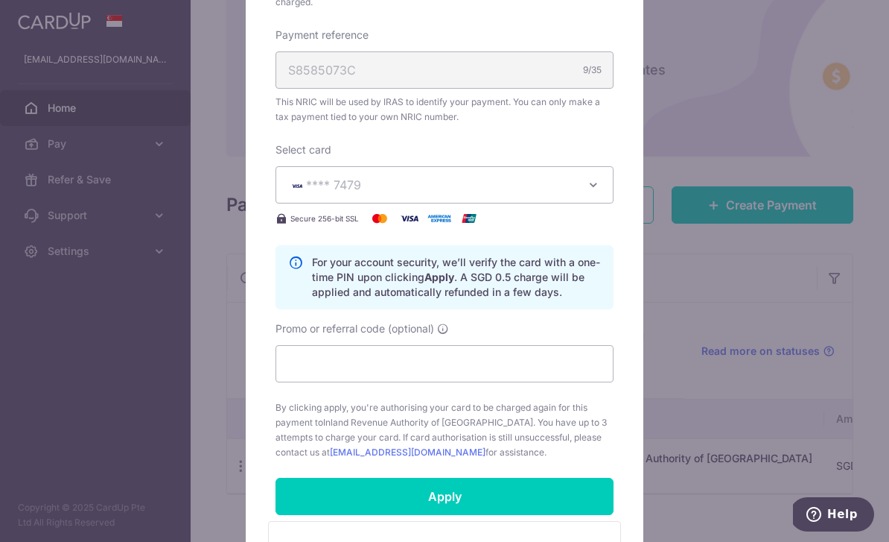
click at [301, 258] on icon at bounding box center [295, 277] width 15 height 45
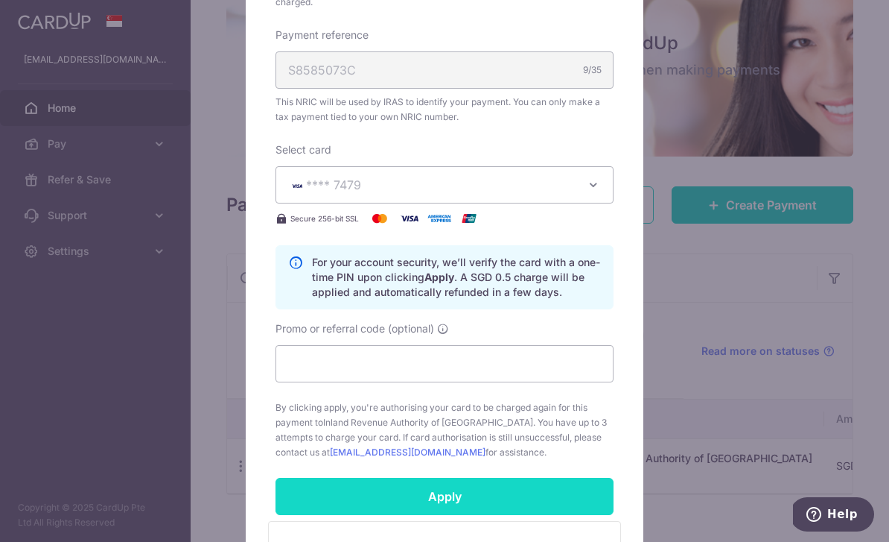
click at [516, 489] on input "Apply" at bounding box center [445, 495] width 338 height 37
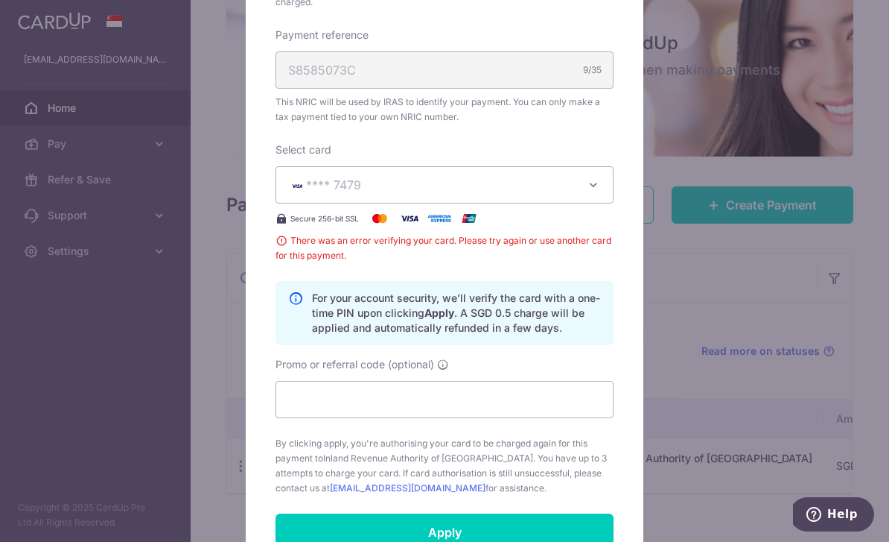
click at [589, 184] on icon "button" at bounding box center [593, 184] width 15 height 15
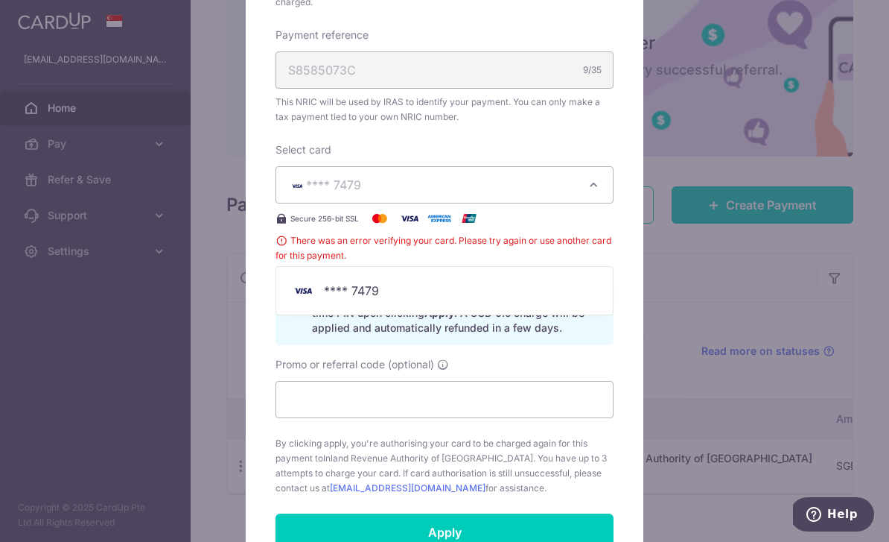
click at [656, 330] on div "Edit payment By clicking apply, you will make changes to all payments to Inland…" at bounding box center [444, 271] width 889 height 542
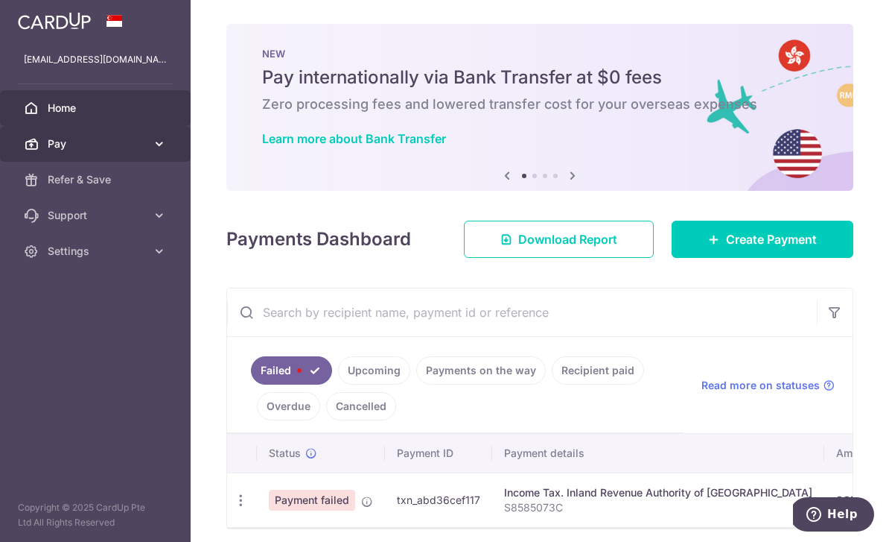
click at [72, 147] on span "Pay" at bounding box center [97, 143] width 98 height 15
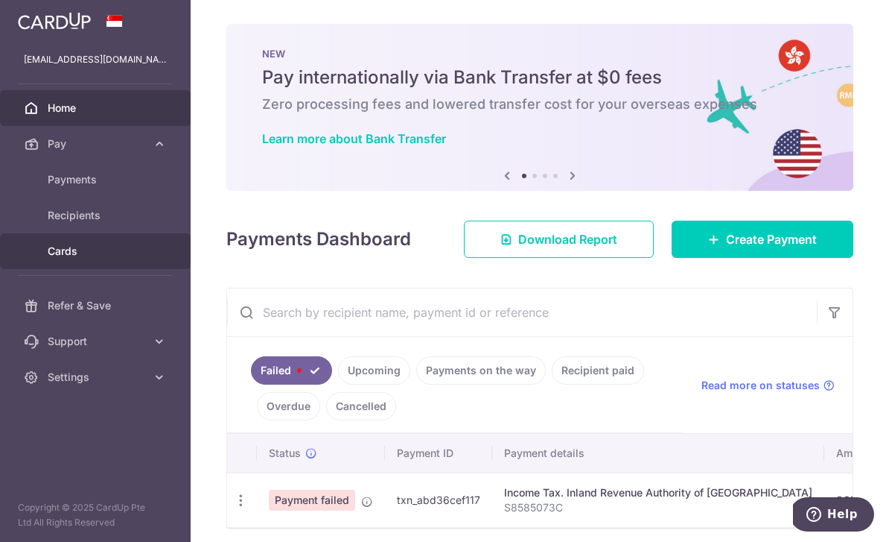
click at [59, 256] on span "Cards" at bounding box center [97, 251] width 98 height 15
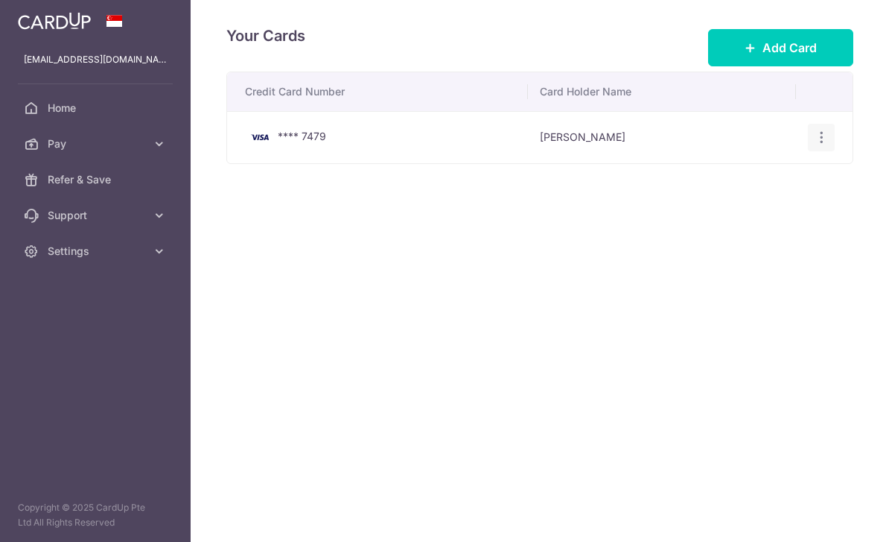
click at [828, 151] on div "View/Edit [GEOGRAPHIC_DATA]" at bounding box center [822, 138] width 28 height 28
click at [822, 145] on icon "button" at bounding box center [822, 138] width 16 height 16
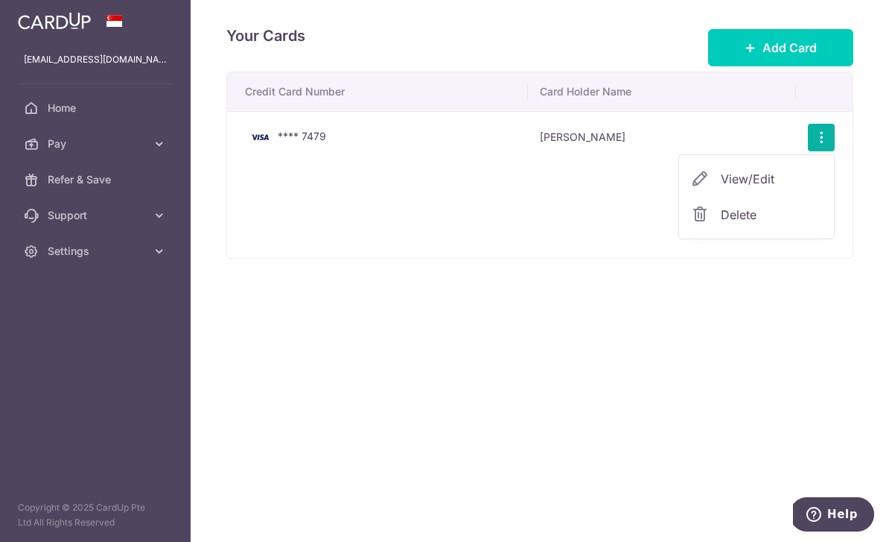
click at [762, 223] on span "Delete" at bounding box center [771, 215] width 101 height 18
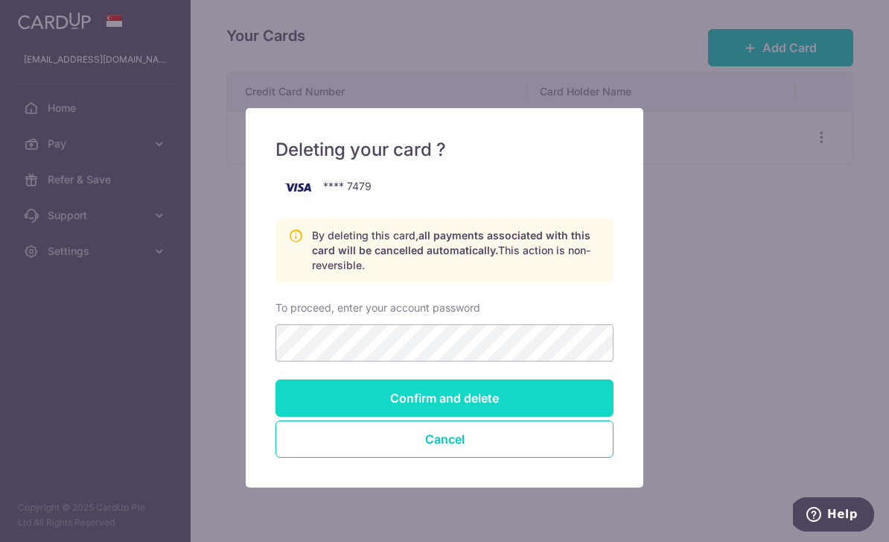
click at [504, 394] on input "Confirm and delete" at bounding box center [445, 397] width 338 height 37
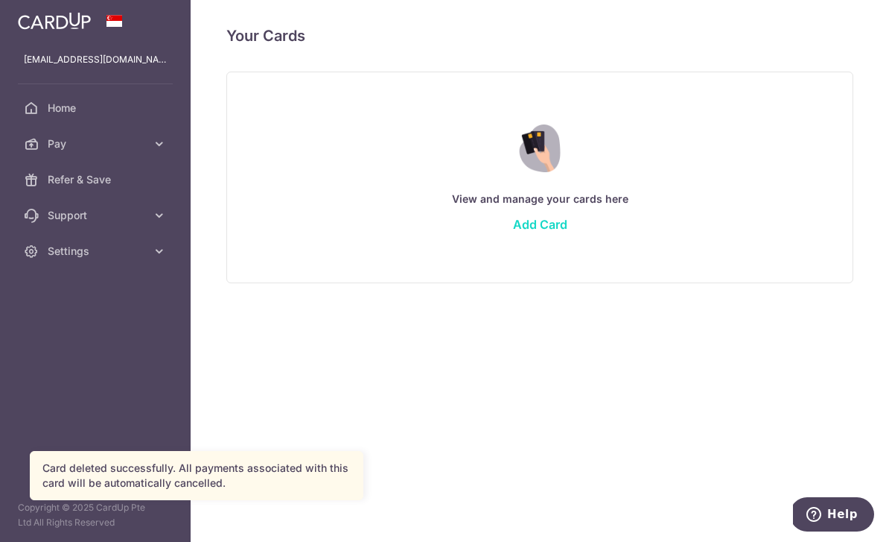
click at [513, 232] on link "Add Card" at bounding box center [540, 224] width 54 height 15
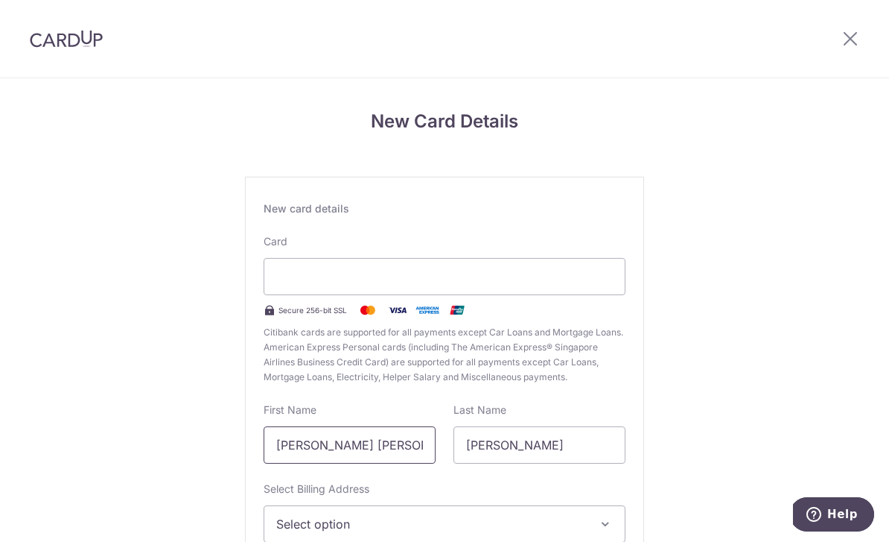
click at [402, 448] on input "[PERSON_NAME] [PERSON_NAME]" at bounding box center [350, 444] width 172 height 37
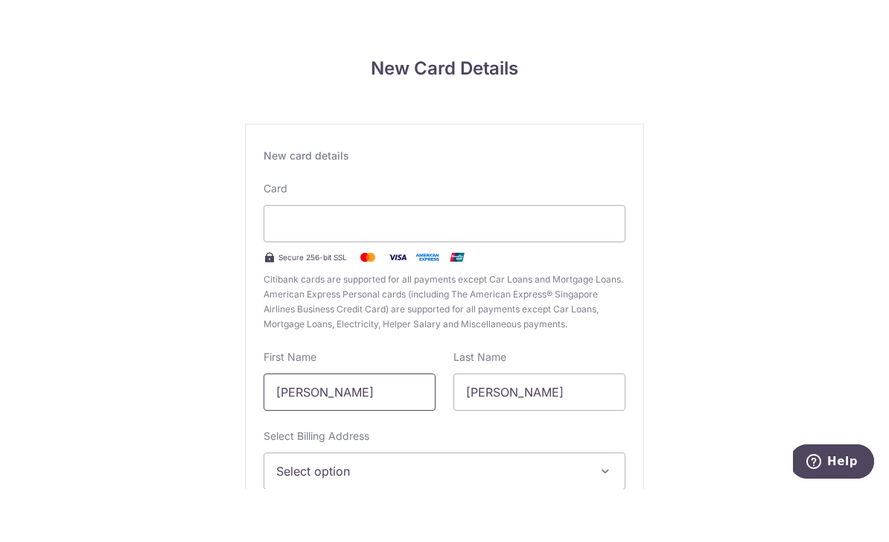
scroll to position [48, 0]
type input "W"
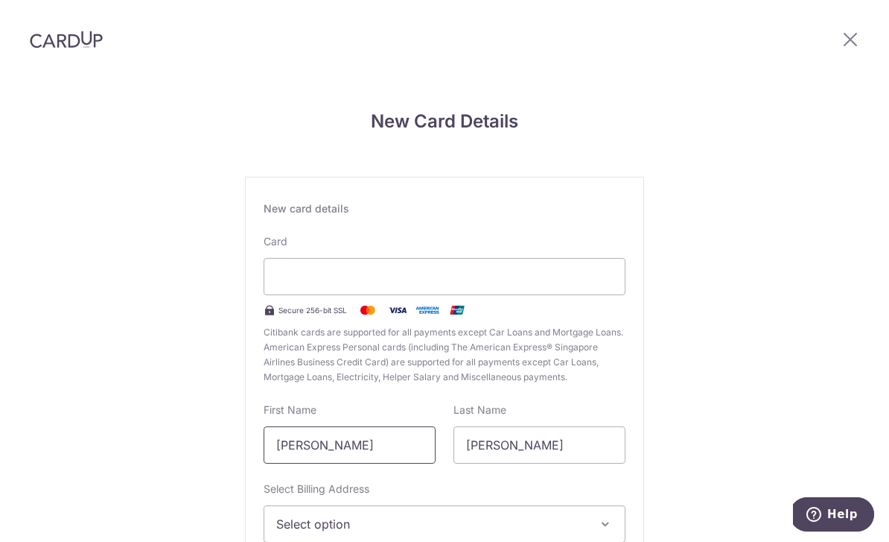
scroll to position [18, 0]
type input "[PERSON_NAME]"
click at [547, 426] on input "Abigail" at bounding box center [540, 444] width 172 height 37
type input "A"
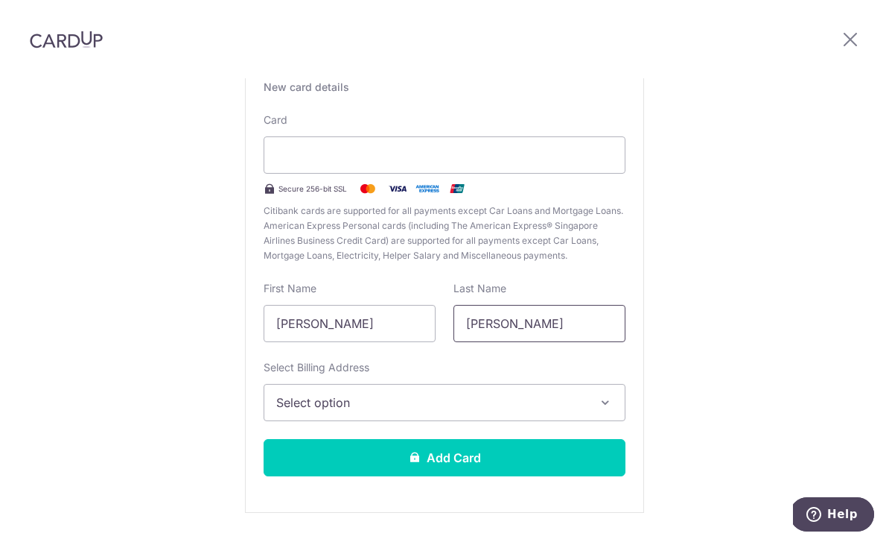
scroll to position [121, 0]
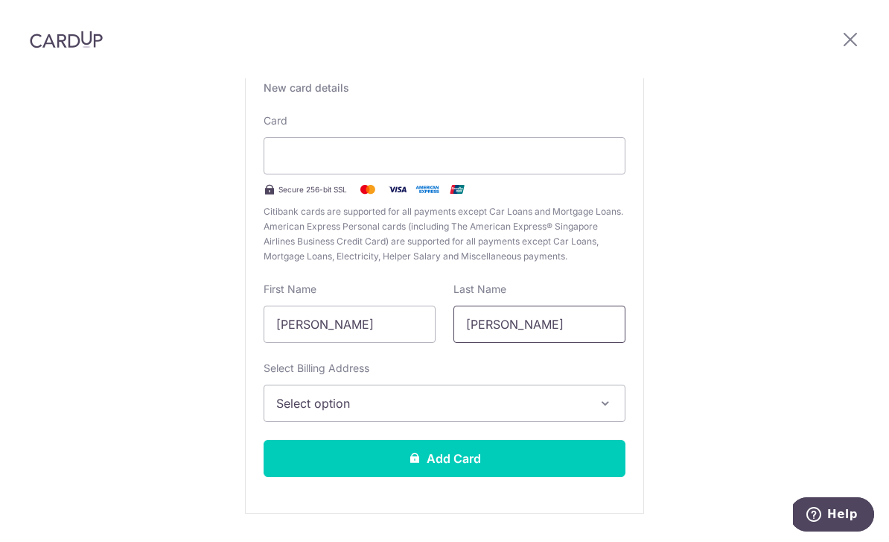
type input "Wong"
click at [584, 394] on span "Select option" at bounding box center [431, 403] width 310 height 18
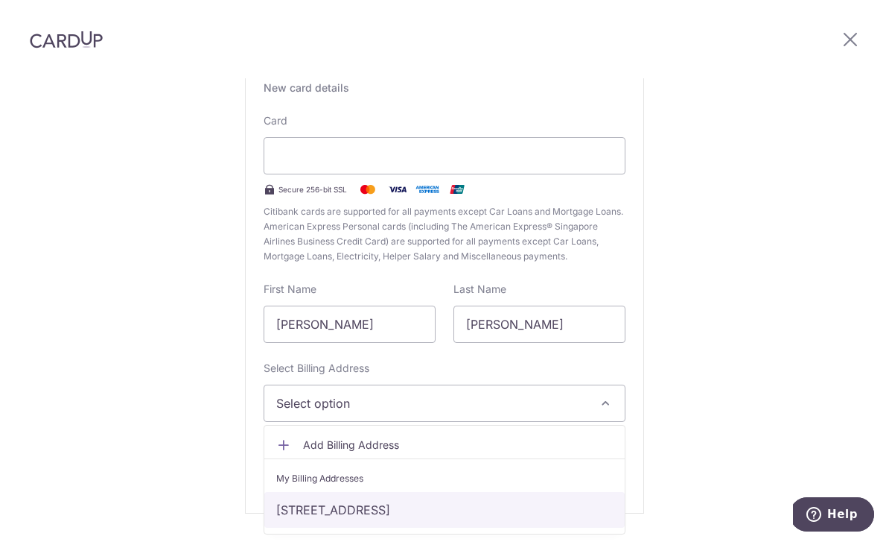
click at [540, 496] on link "8 Dover Rise, #04-07 Heritage View, Singapore, Singapore-138679" at bounding box center [444, 510] width 361 height 36
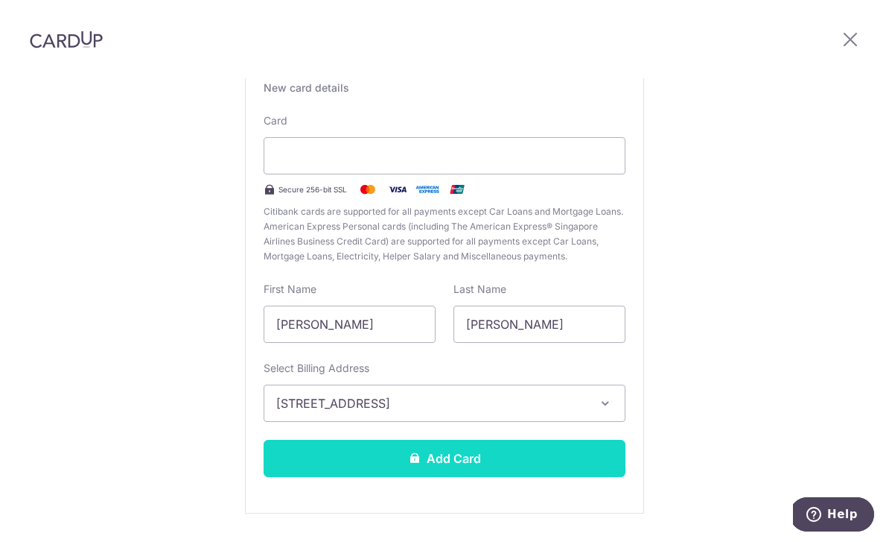
click at [534, 448] on button "Add Card" at bounding box center [445, 457] width 362 height 37
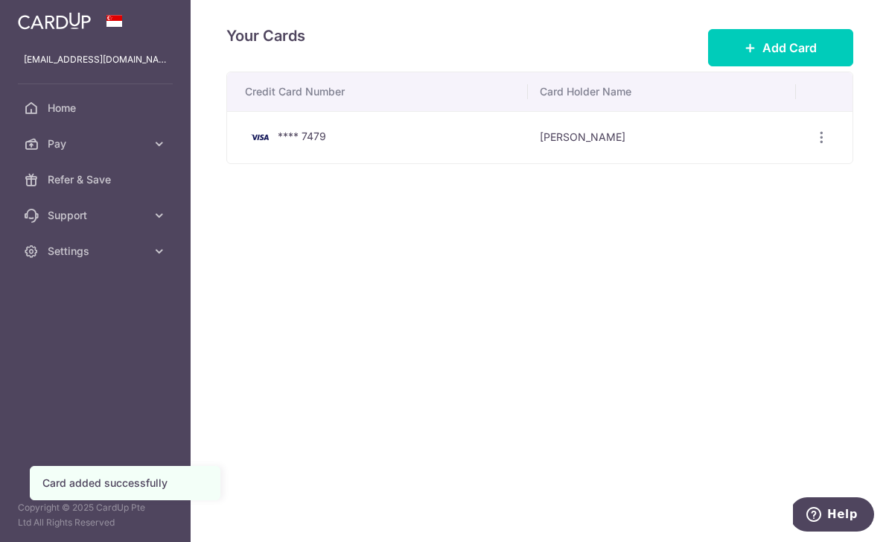
click at [0, 0] on icon "button" at bounding box center [0, 0] width 0 height 0
click at [50, 110] on span "Home" at bounding box center [97, 108] width 98 height 15
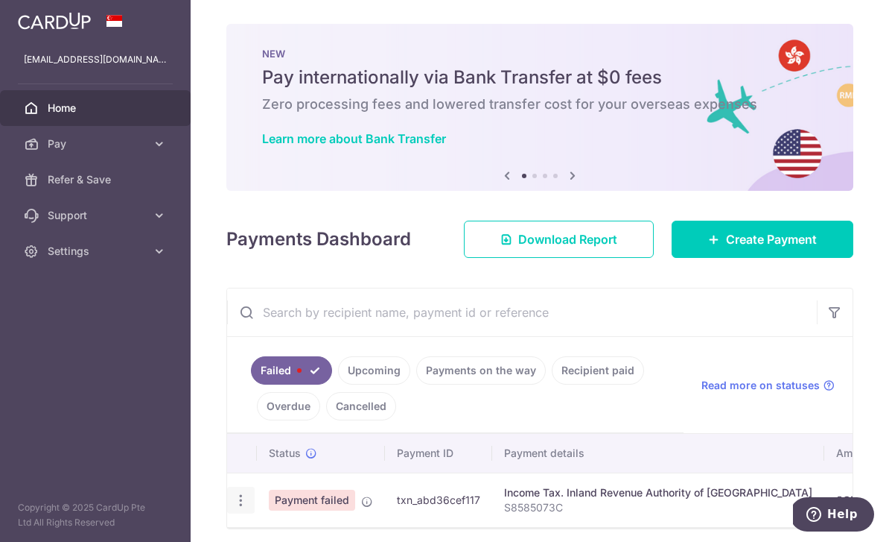
click at [233, 508] on icon "button" at bounding box center [241, 500] width 16 height 16
click at [183, 425] on div at bounding box center [444, 271] width 889 height 542
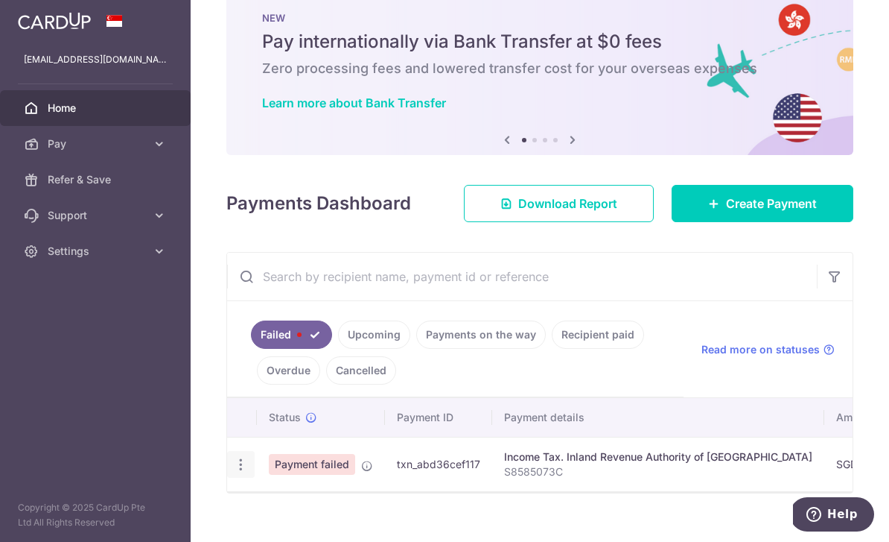
scroll to position [34, 0]
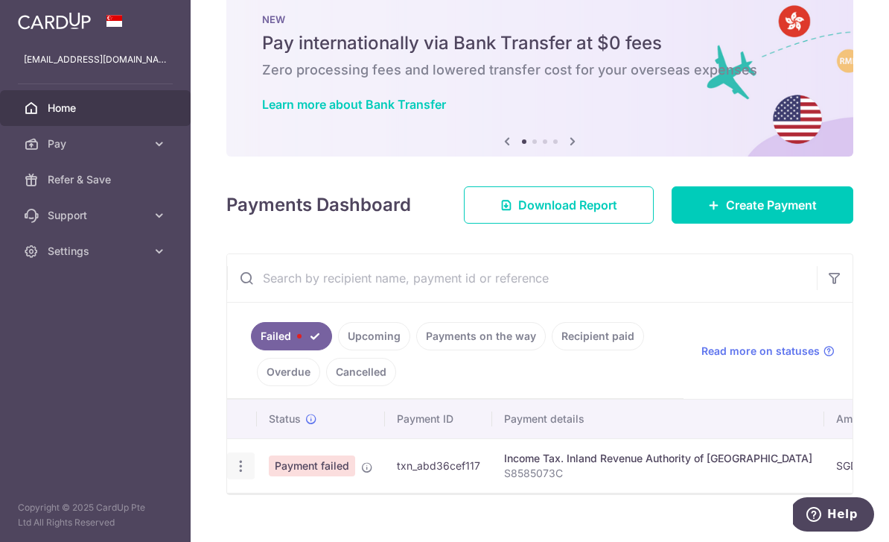
click at [233, 474] on icon "button" at bounding box center [241, 466] width 16 height 16
click at [270, 515] on span "Update payment" at bounding box center [320, 507] width 101 height 18
radio input "true"
type input "4,778.03"
type input "S8585073C"
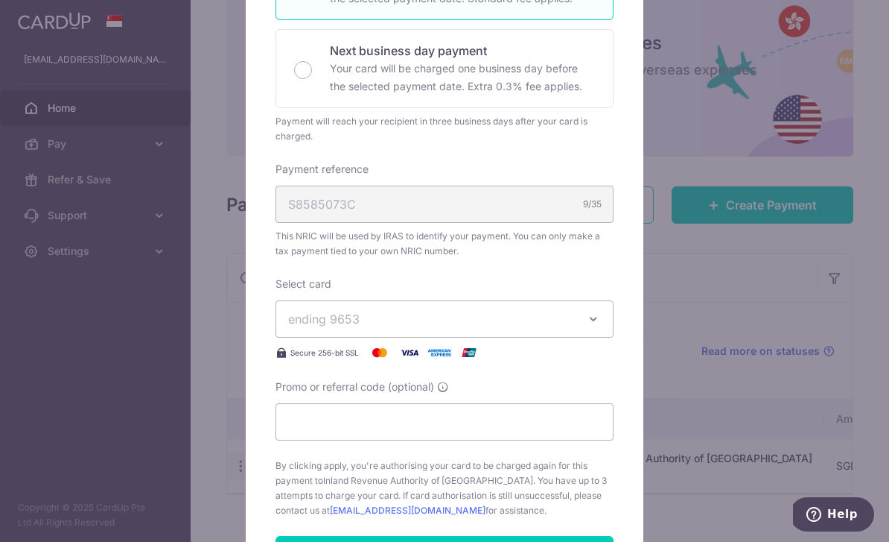
scroll to position [406, 0]
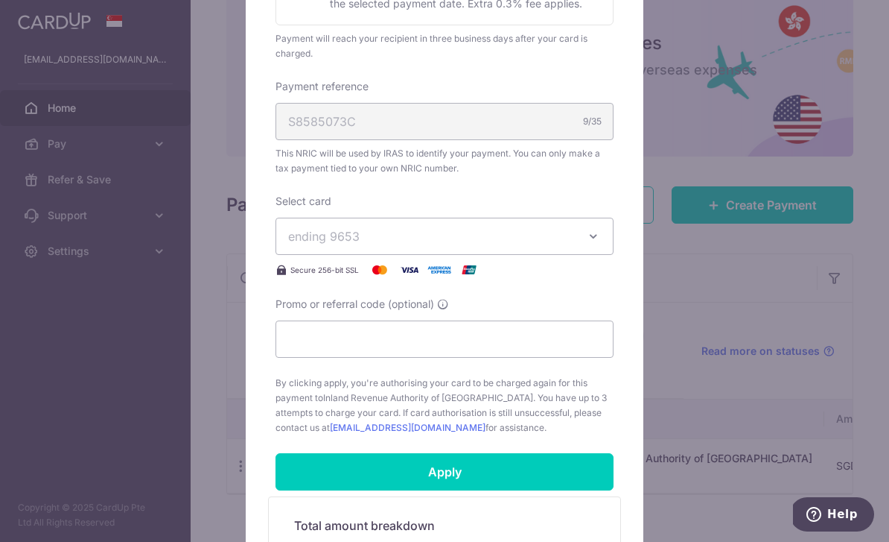
click at [591, 238] on icon "button" at bounding box center [593, 236] width 15 height 15
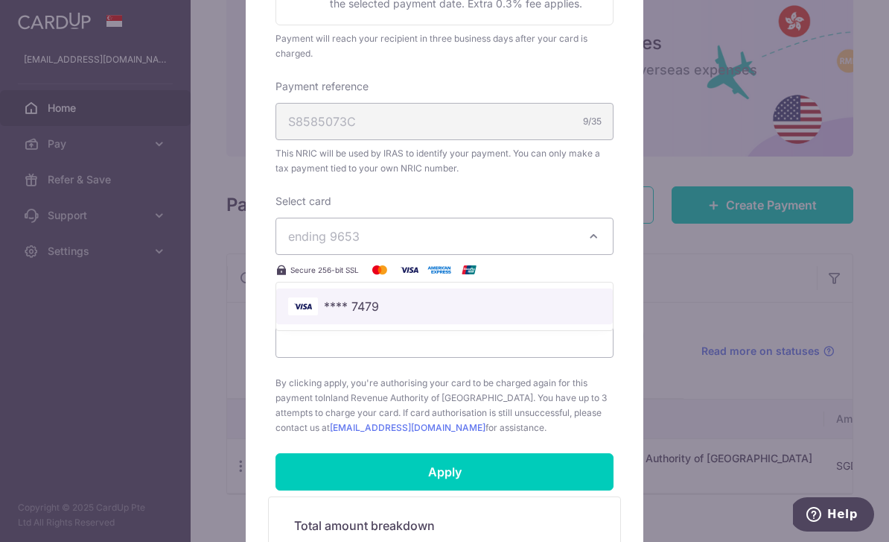
click at [554, 306] on span "**** 7479" at bounding box center [444, 306] width 313 height 18
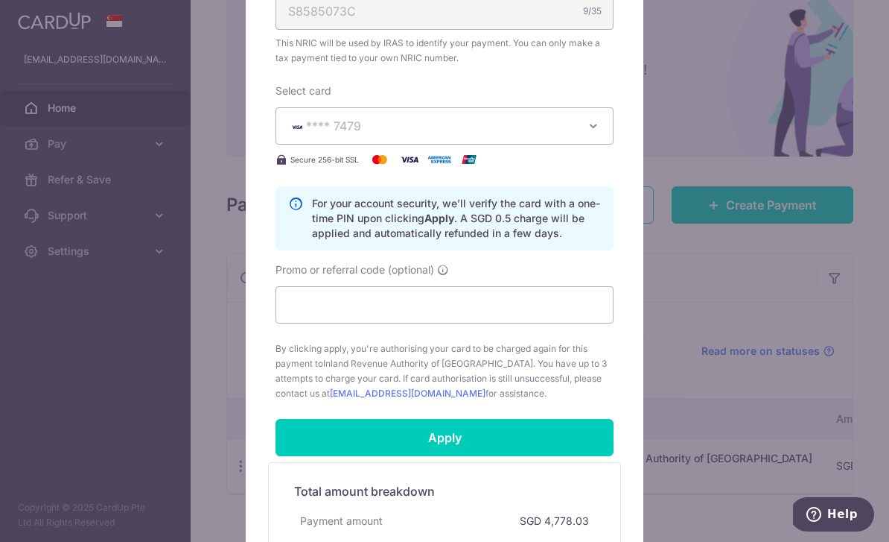
scroll to position [630, 0]
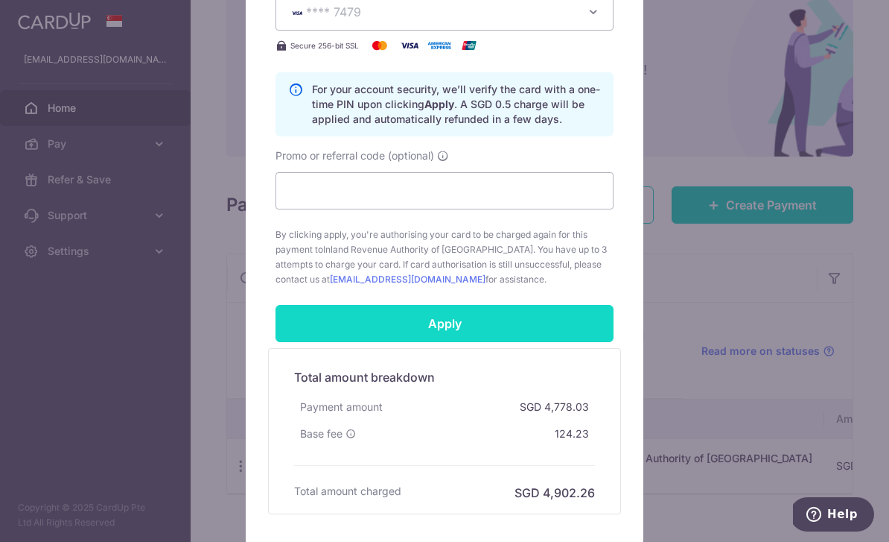
click at [460, 321] on input "Apply" at bounding box center [445, 323] width 338 height 37
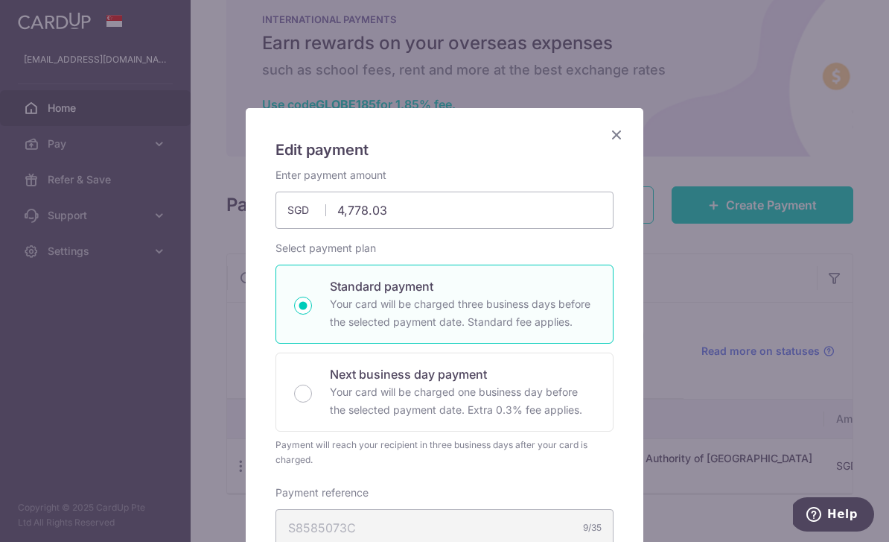
scroll to position [0, 0]
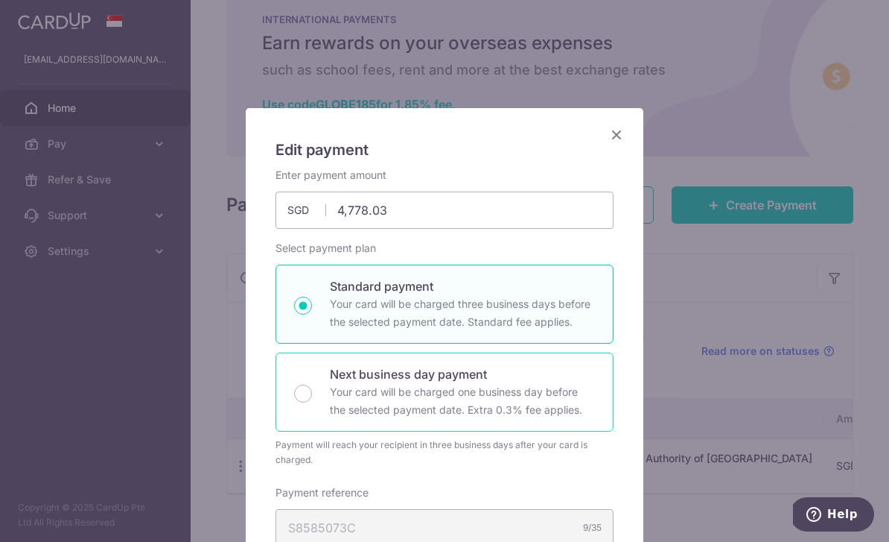
click at [561, 379] on p "Next business day payment" at bounding box center [462, 374] width 265 height 18
click at [312, 384] on input "Next business day payment Your card will be charged one business day before the…" at bounding box center [303, 393] width 18 height 18
radio input "false"
radio input "true"
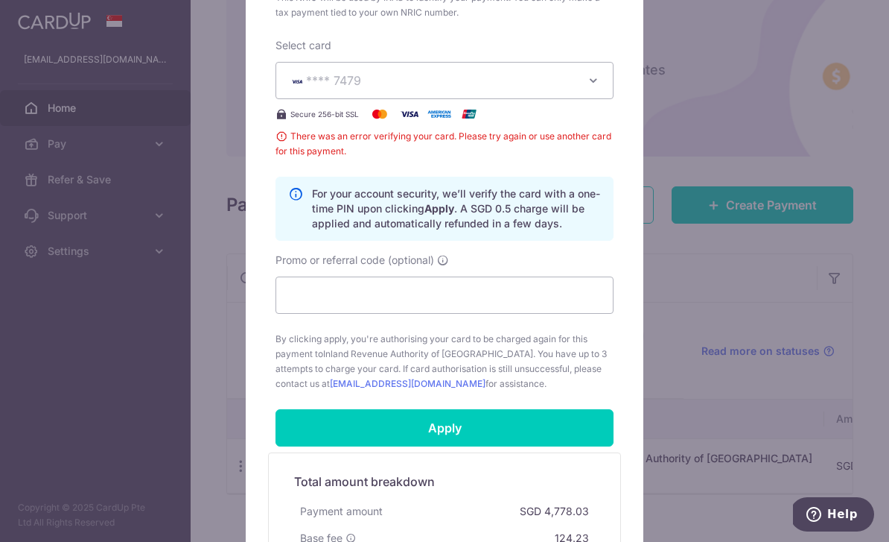
scroll to position [582, 0]
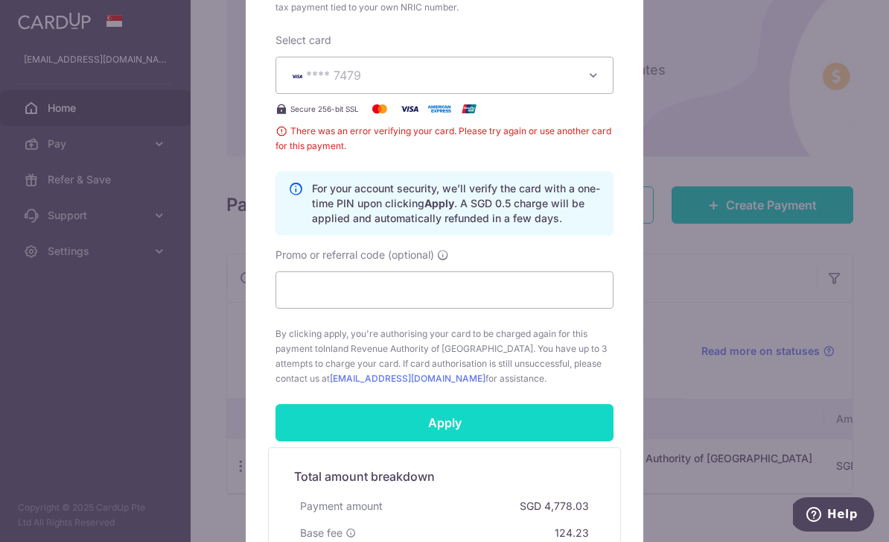
click at [511, 420] on input "Apply" at bounding box center [445, 422] width 338 height 37
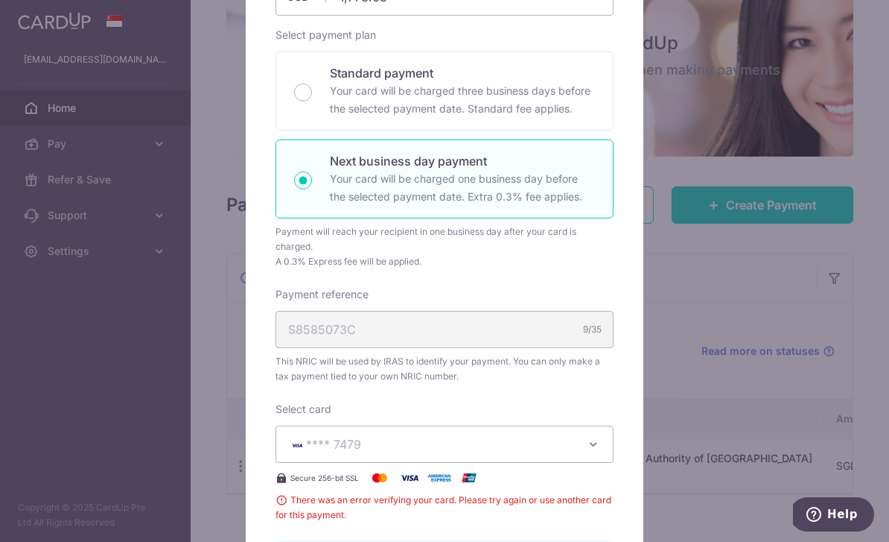
scroll to position [200, 0]
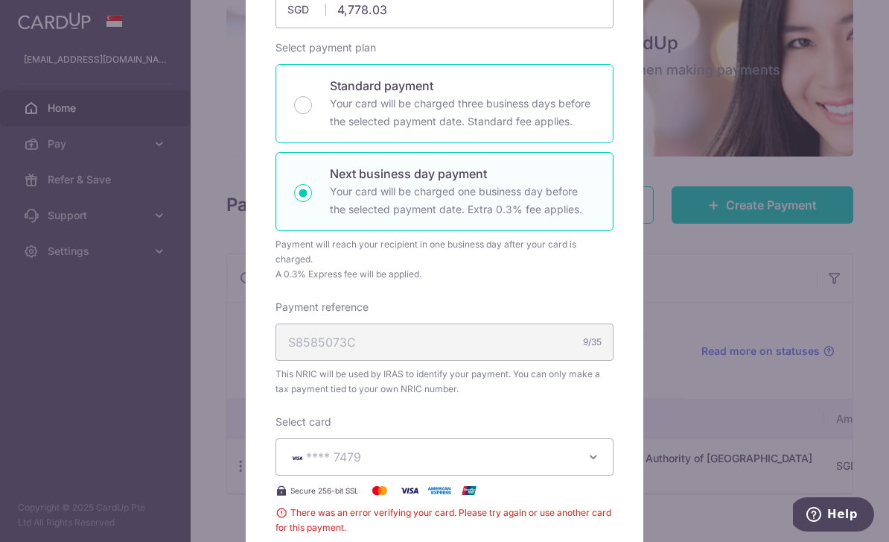
click at [542, 102] on p "Your card will be charged three business days before the selected payment date.…" at bounding box center [462, 113] width 265 height 36
click at [312, 102] on input "Standard payment Your card will be charged three business days before the selec…" at bounding box center [303, 105] width 18 height 18
radio input "true"
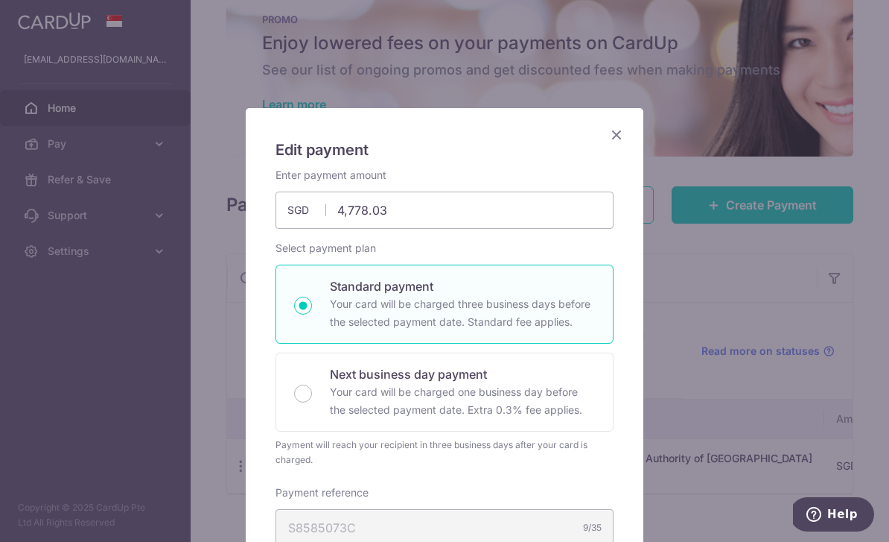
scroll to position [0, 0]
click at [623, 130] on icon "Close" at bounding box center [617, 134] width 18 height 19
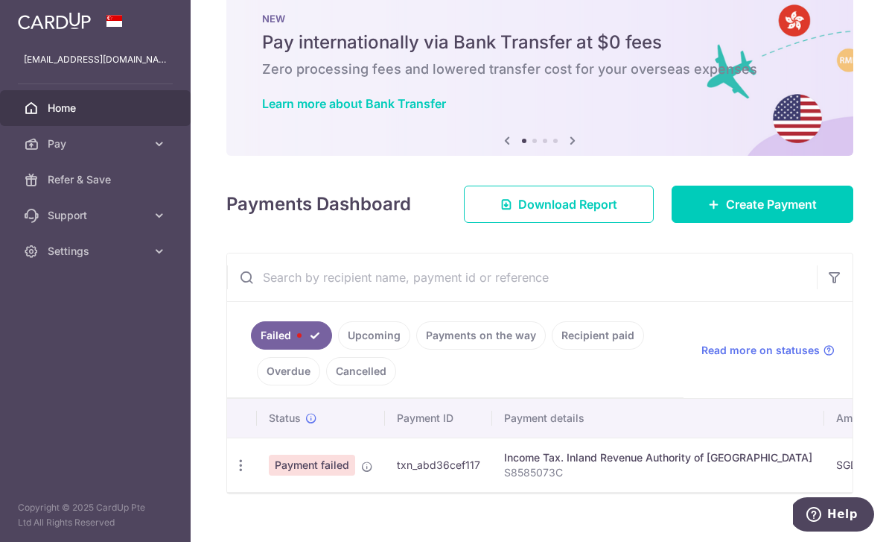
scroll to position [34, 0]
click at [416, 350] on link "Payments on the way" at bounding box center [481, 336] width 130 height 28
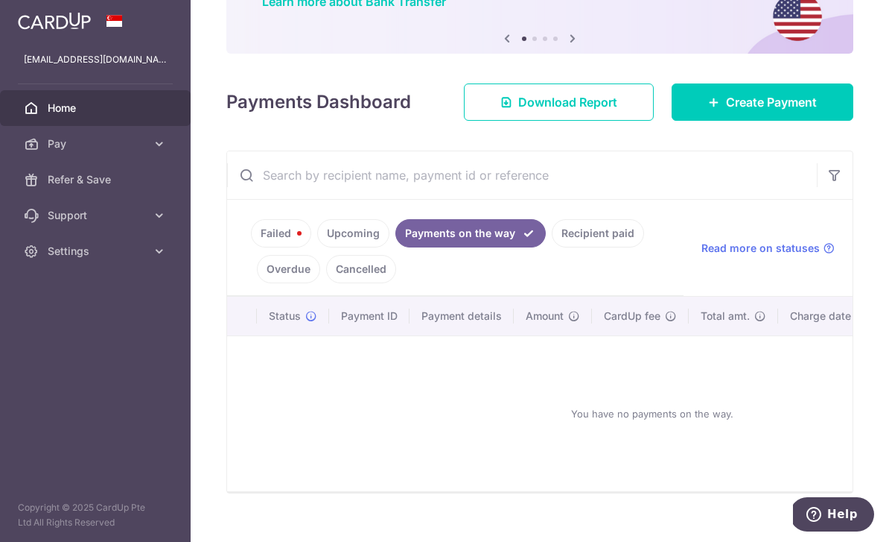
scroll to position [136, 0]
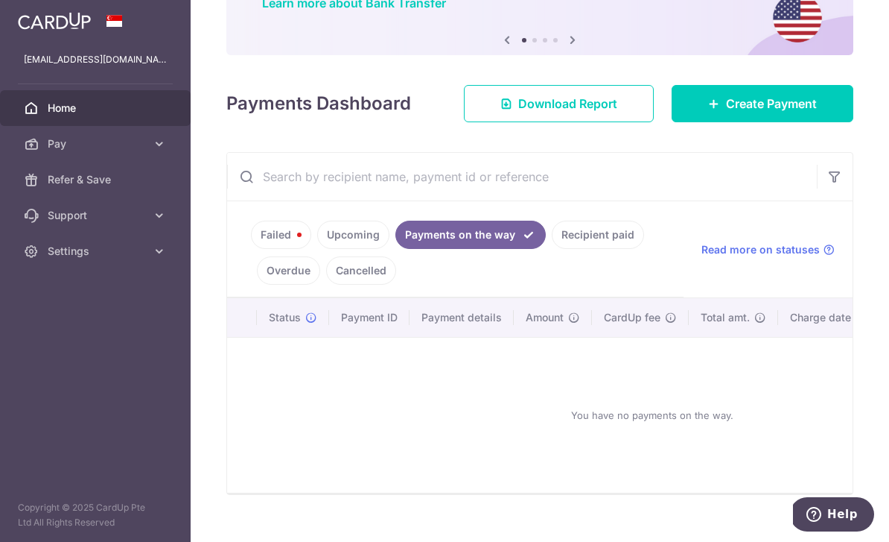
click at [317, 249] on link "Upcoming" at bounding box center [353, 234] width 72 height 28
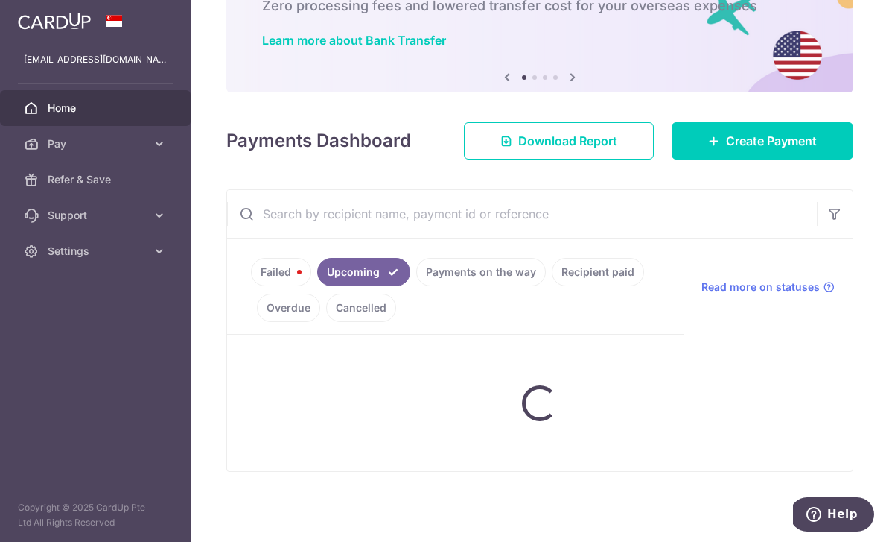
scroll to position [87, 0]
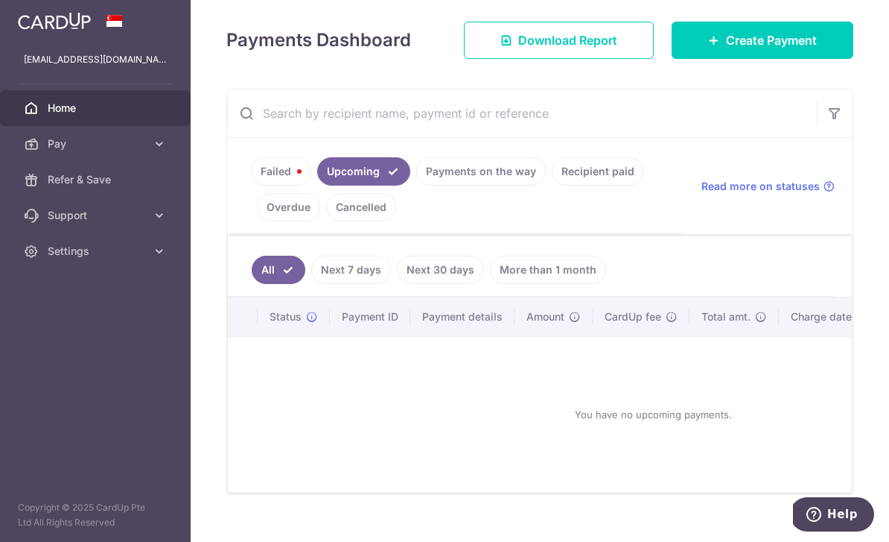
click at [251, 185] on link "Failed" at bounding box center [281, 171] width 60 height 28
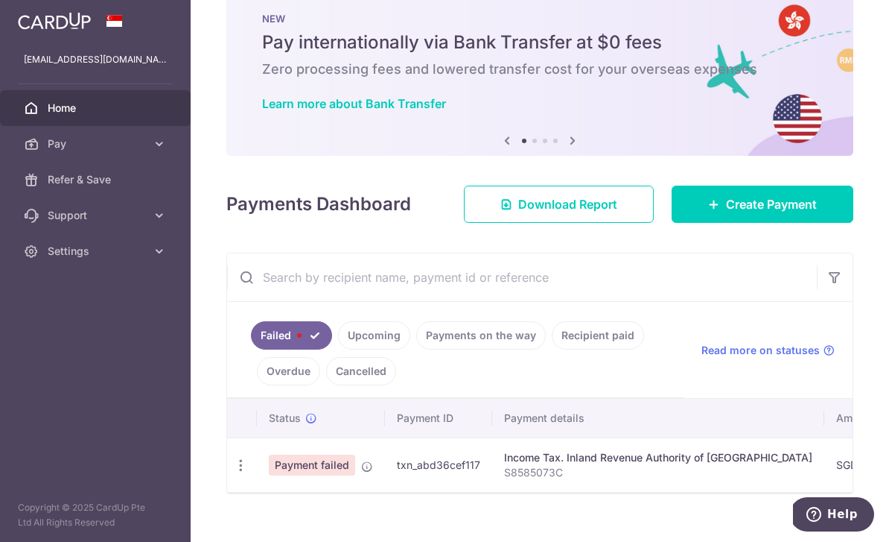
scroll to position [34, 0]
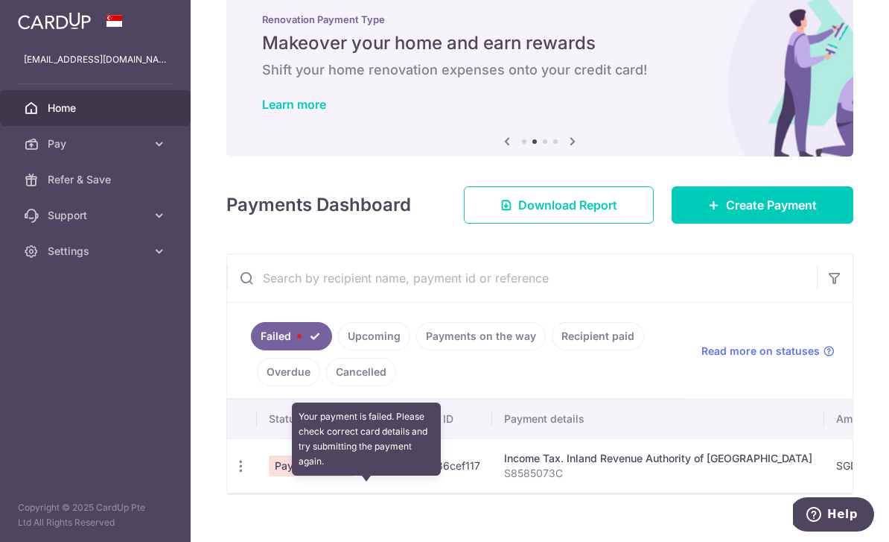
click at [361, 470] on span at bounding box center [367, 464] width 12 height 12
click at [233, 474] on icon "button" at bounding box center [241, 466] width 16 height 16
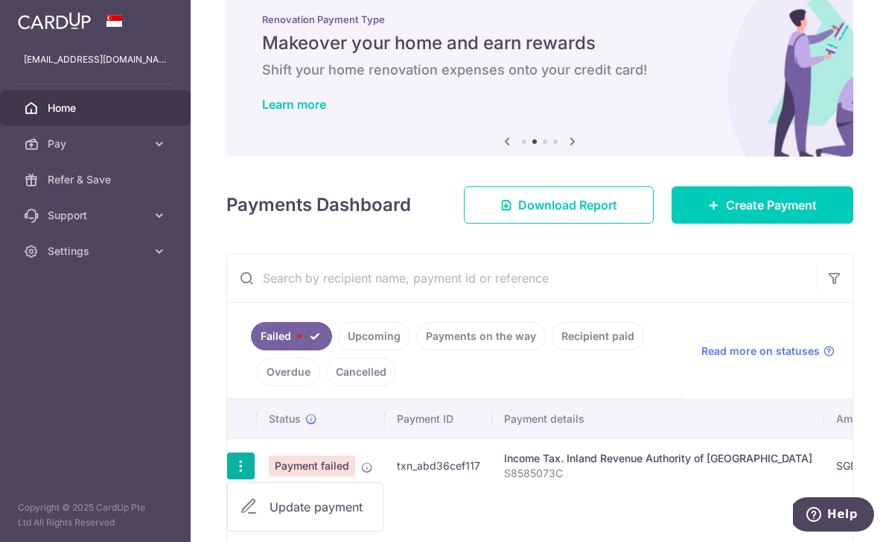
click at [270, 515] on span "Update payment" at bounding box center [320, 507] width 101 height 18
radio input "true"
type input "4,778.03"
type input "S8585073C"
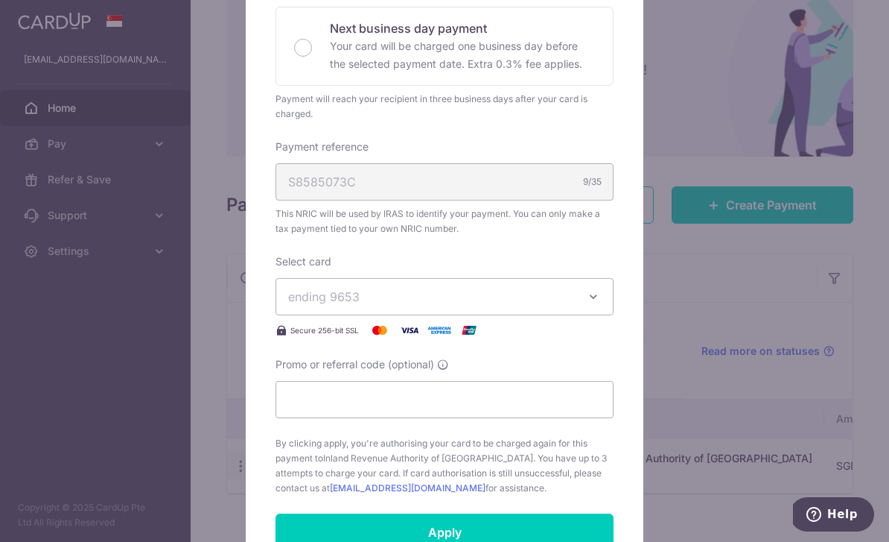
scroll to position [387, 0]
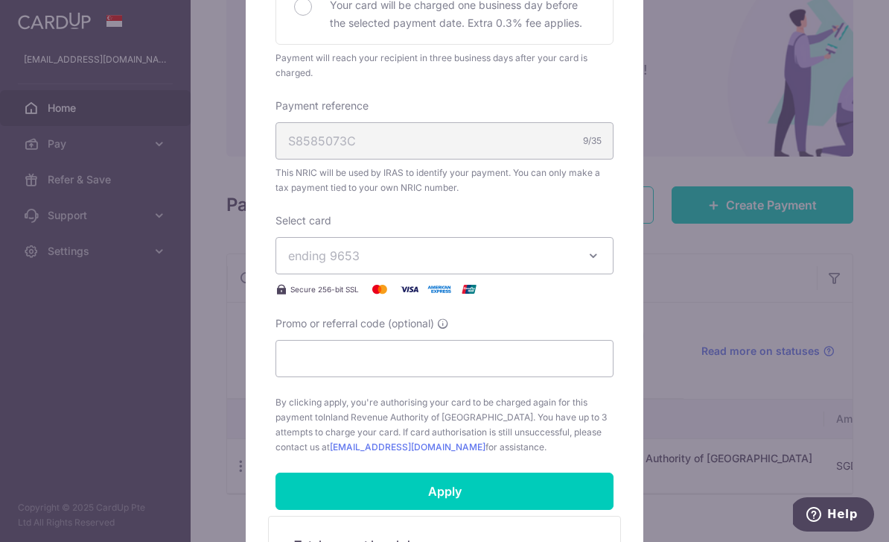
click at [580, 249] on button "ending 9653" at bounding box center [445, 255] width 338 height 37
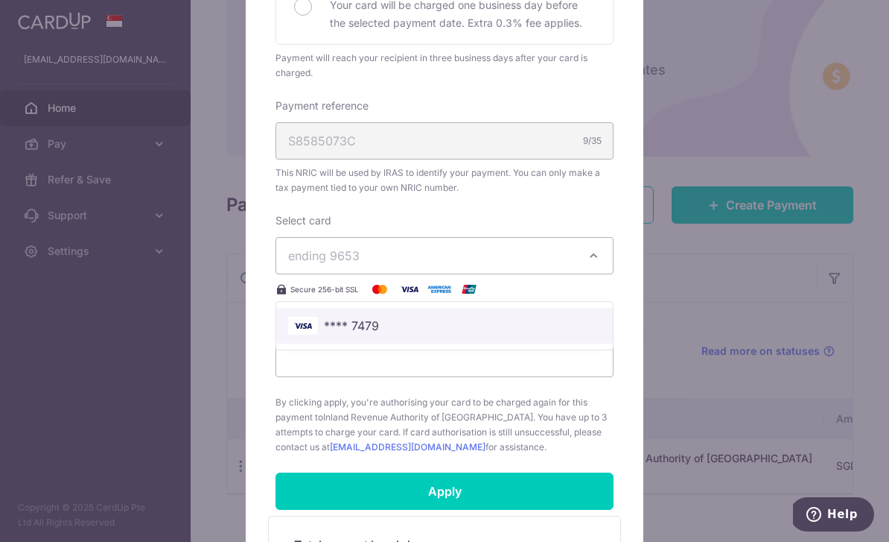
click at [554, 318] on span "**** 7479" at bounding box center [444, 326] width 313 height 18
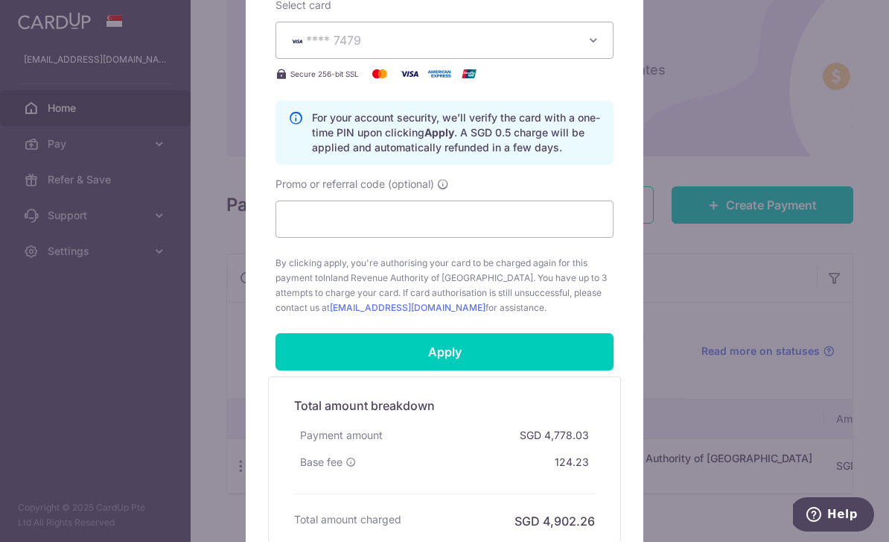
scroll to position [635, 0]
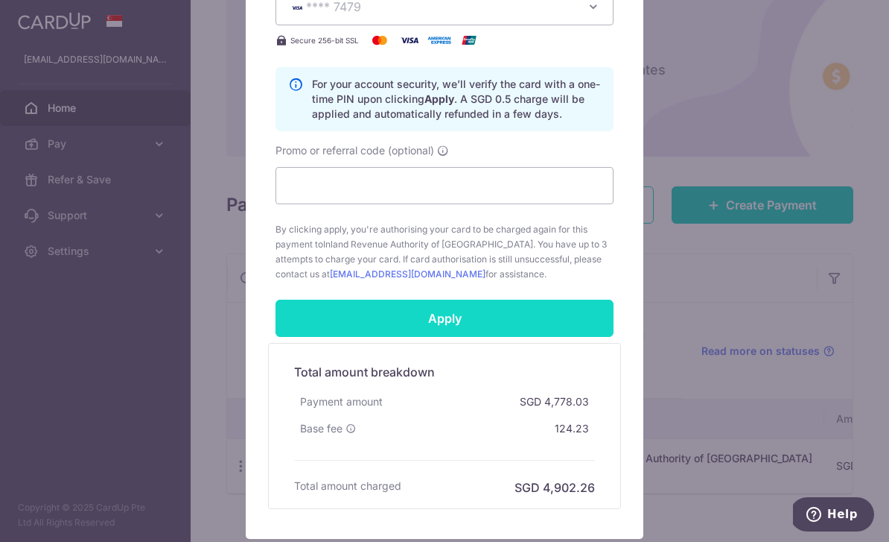
click at [553, 315] on input "Apply" at bounding box center [445, 317] width 338 height 37
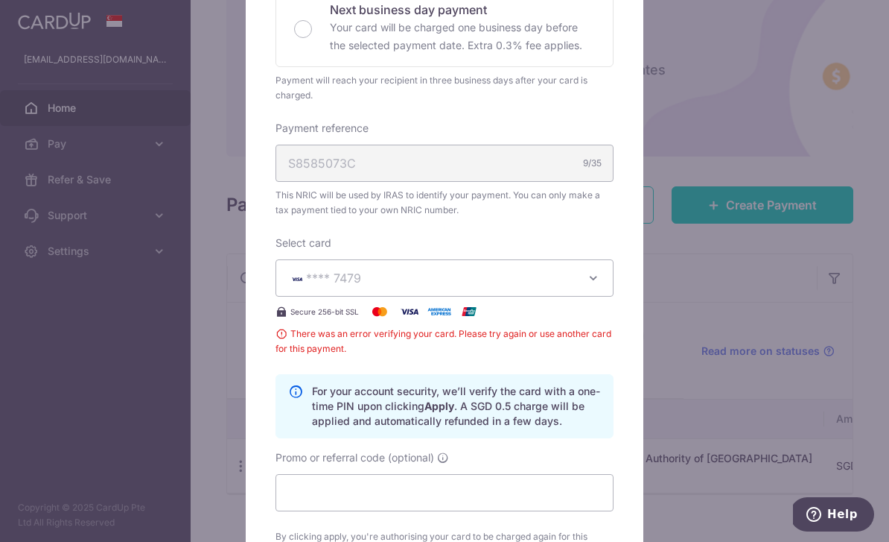
scroll to position [434, 0]
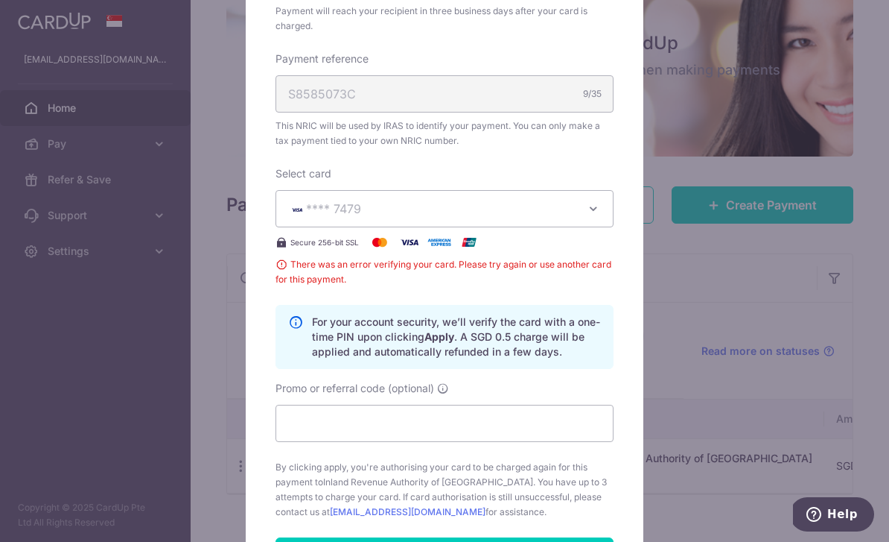
click at [587, 212] on icon "button" at bounding box center [593, 208] width 15 height 15
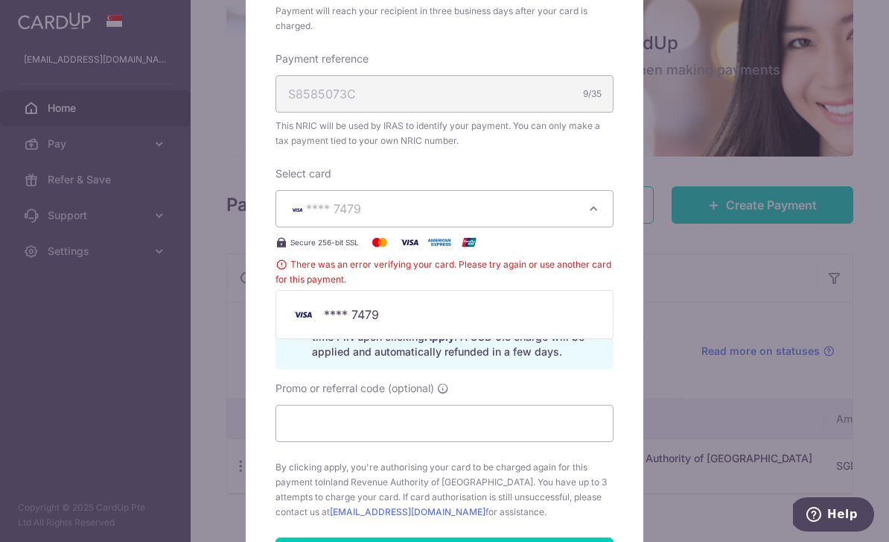
click at [653, 314] on div "Edit payment By clicking apply, you will make changes to all payments to Inland…" at bounding box center [444, 271] width 889 height 542
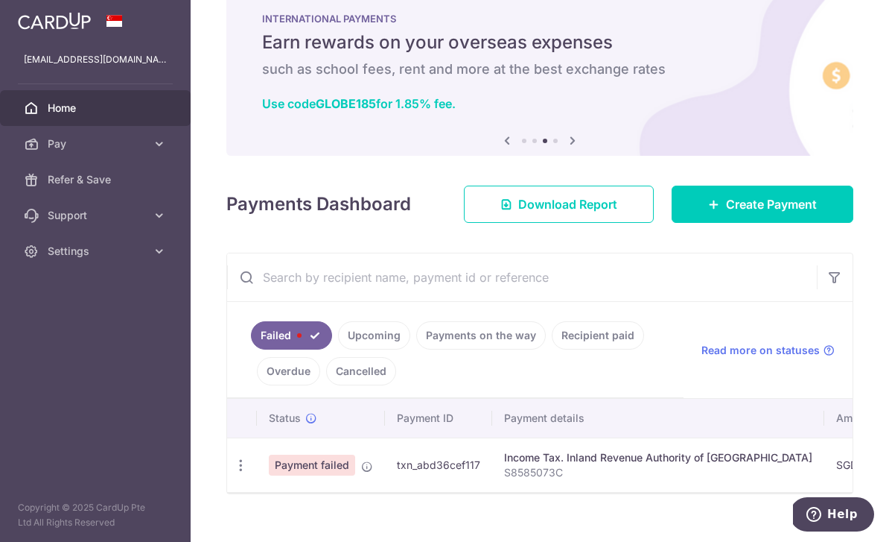
scroll to position [34, 0]
click at [233, 474] on icon "button" at bounding box center [241, 466] width 16 height 16
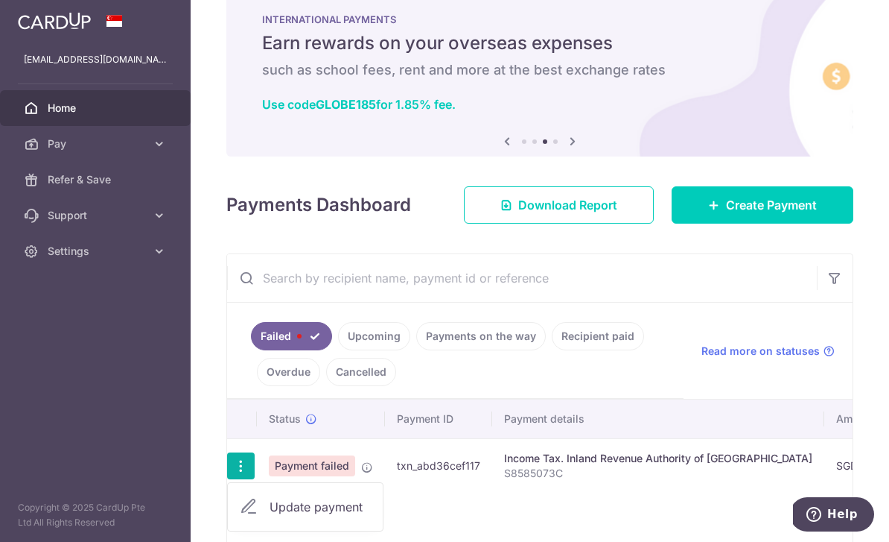
click at [270, 515] on span "Update payment" at bounding box center [320, 507] width 101 height 18
radio input "true"
type input "4,778.03"
type input "S8585073C"
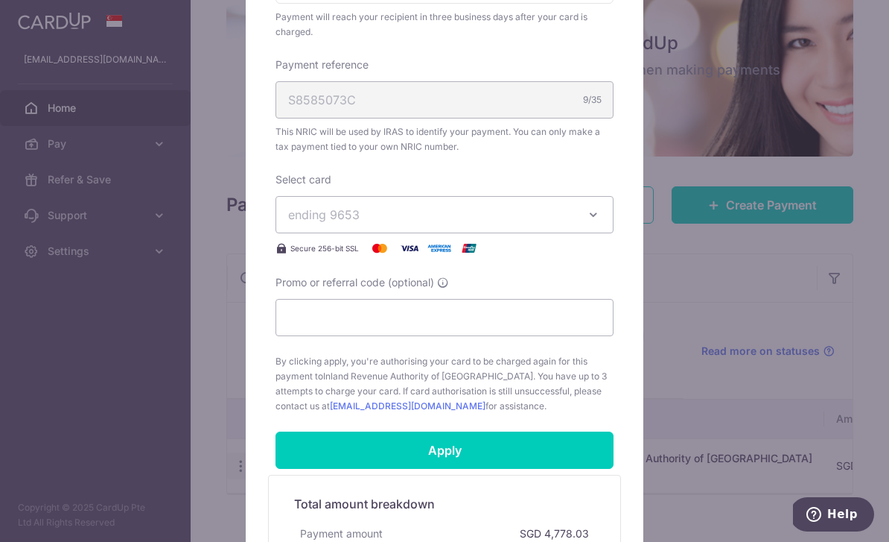
scroll to position [431, 0]
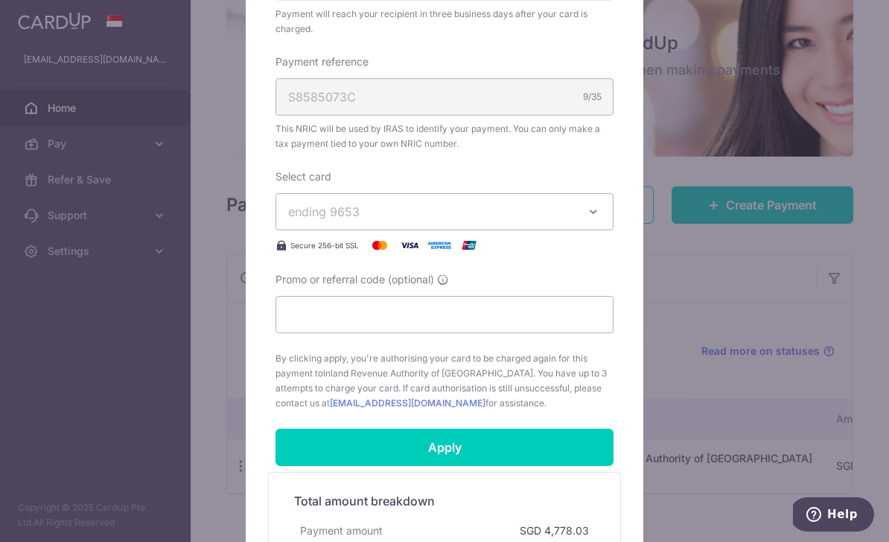
click at [597, 206] on icon "button" at bounding box center [593, 211] width 15 height 15
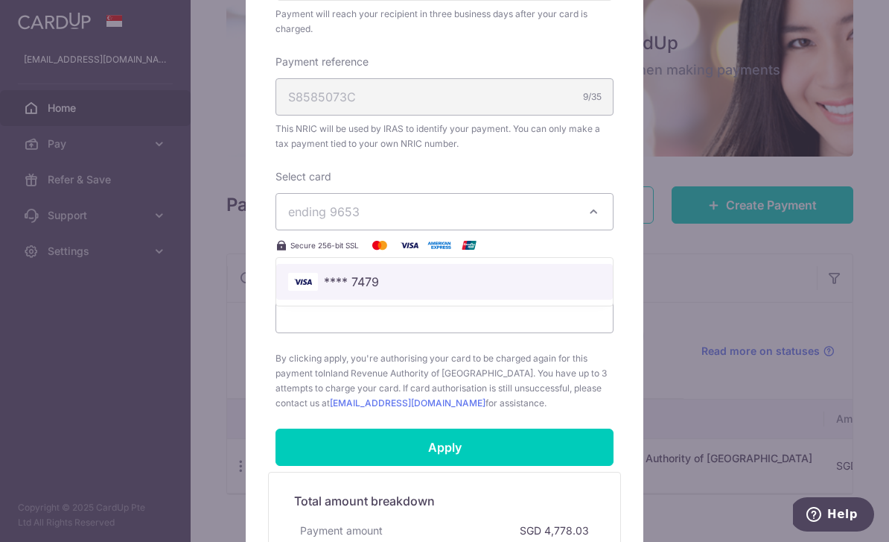
click at [552, 280] on span "**** 7479" at bounding box center [444, 282] width 313 height 18
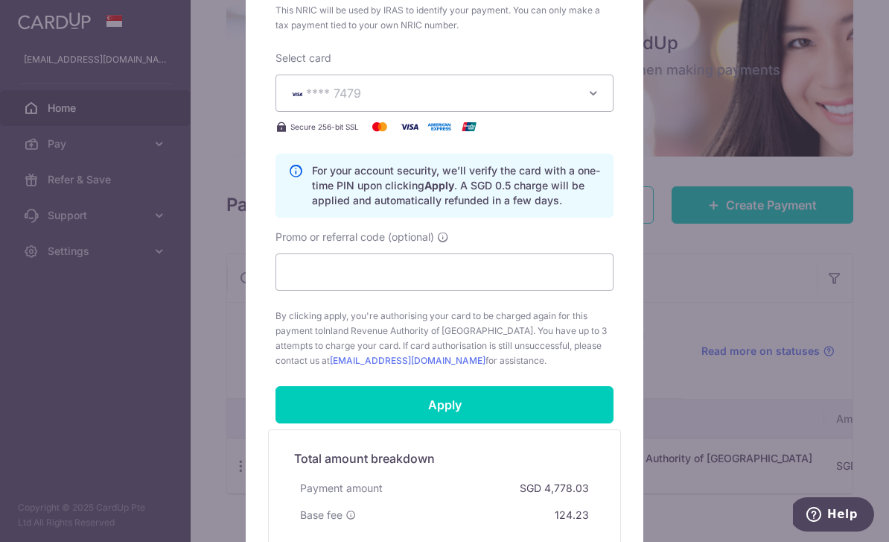
scroll to position [555, 0]
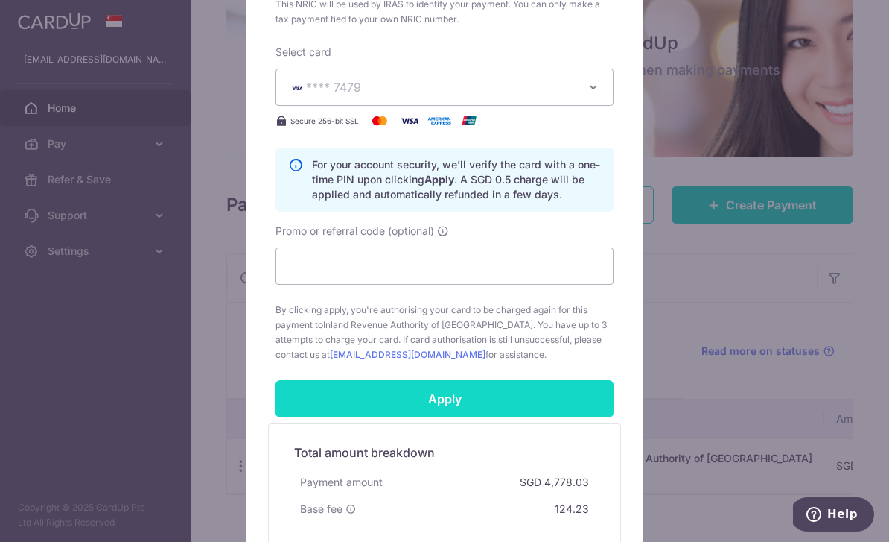
click at [463, 391] on input "Apply" at bounding box center [445, 398] width 338 height 37
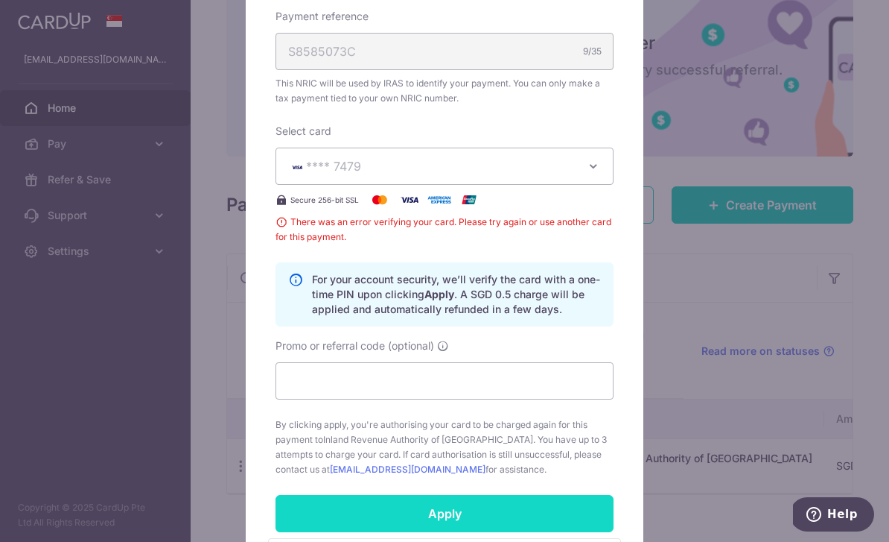
scroll to position [644, 0]
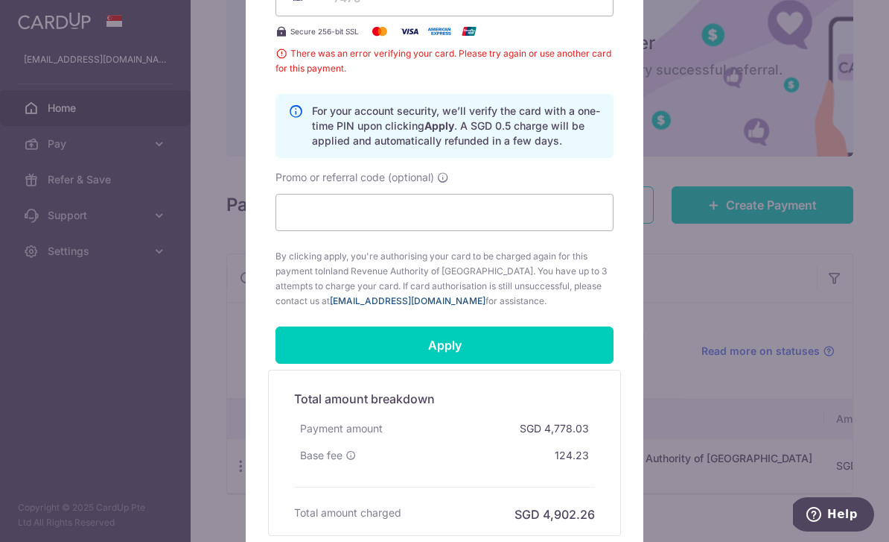
click at [336, 299] on link "[EMAIL_ADDRESS][DOMAIN_NAME]" at bounding box center [408, 300] width 156 height 11
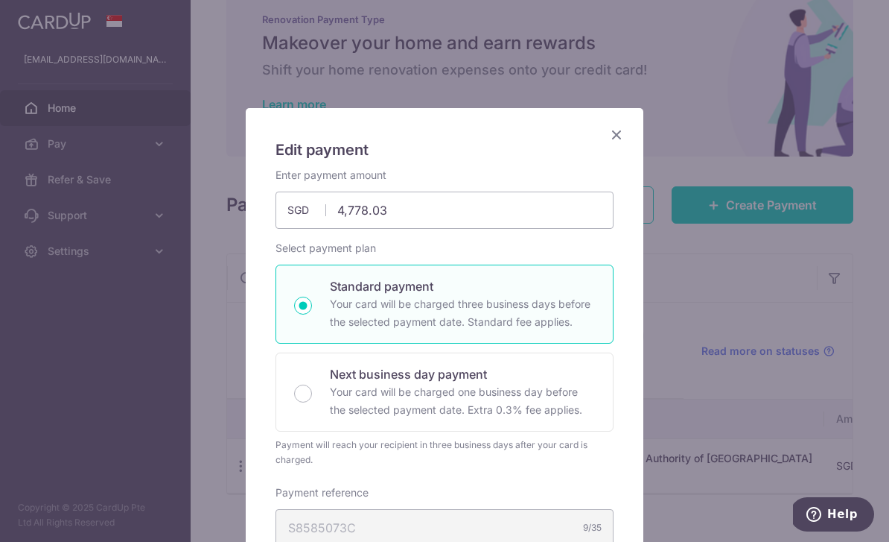
scroll to position [0, 0]
click at [445, 529] on div "S8585073C 9/35" at bounding box center [445, 527] width 338 height 37
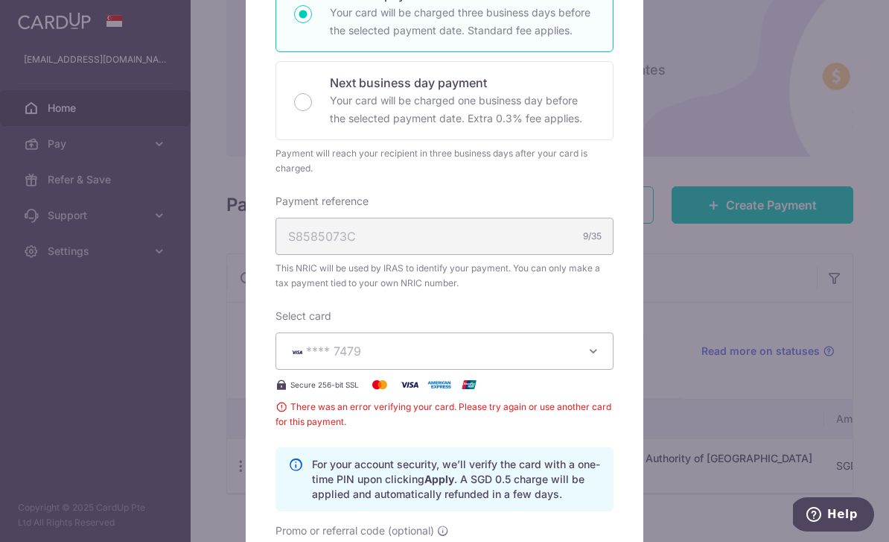
scroll to position [292, 0]
